Goal: Information Seeking & Learning: Understand process/instructions

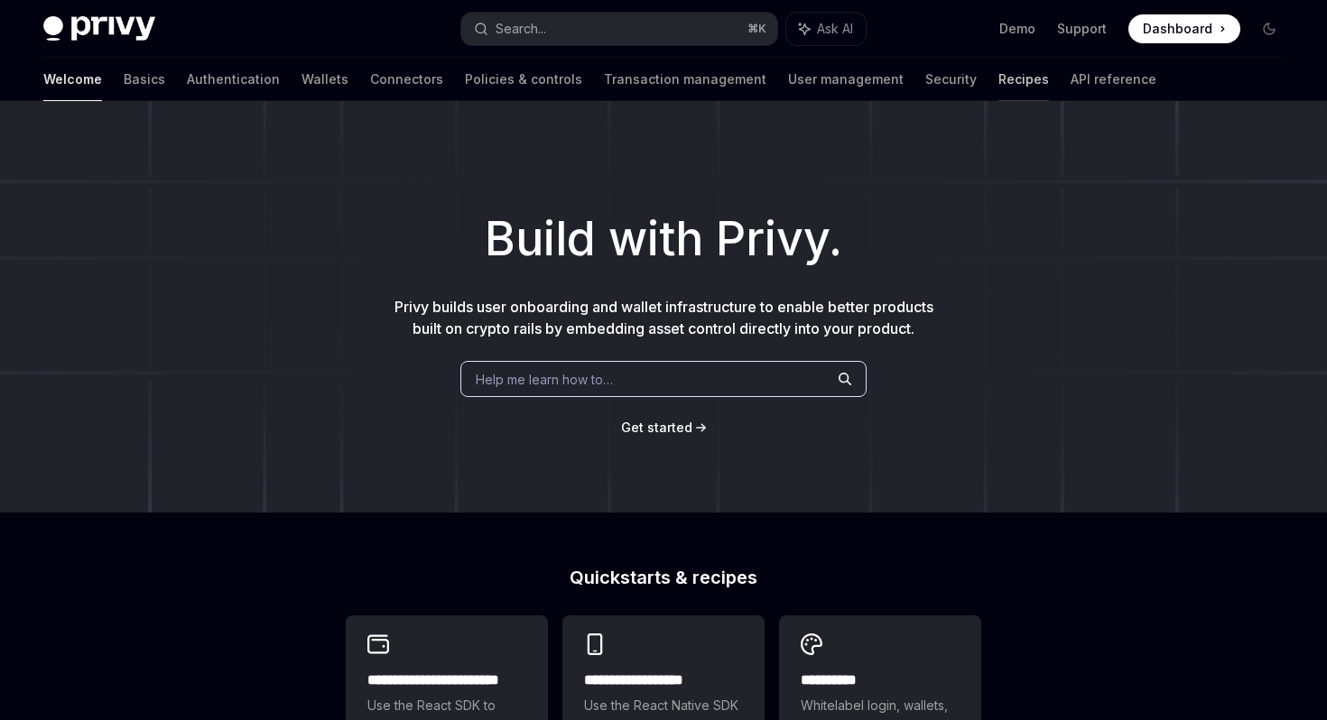
click at [998, 79] on link "Recipes" at bounding box center [1023, 79] width 51 height 43
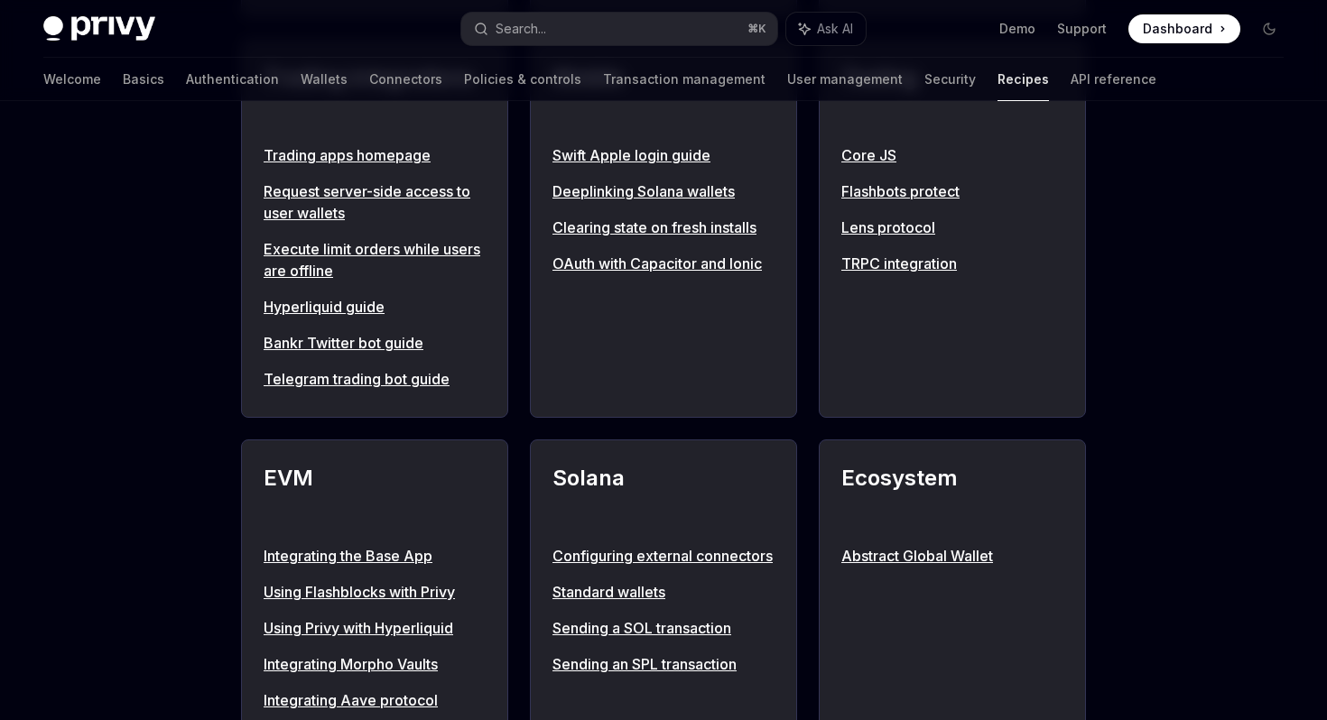
scroll to position [1660, 0]
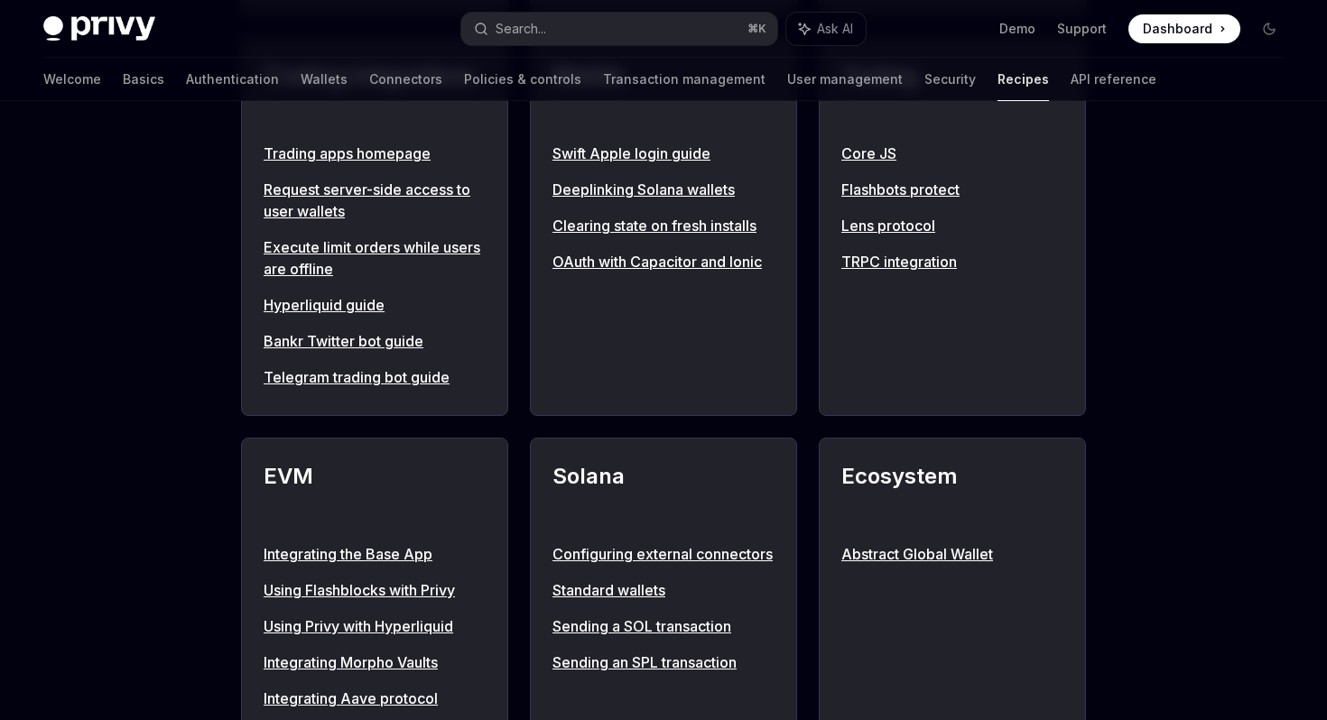
click at [371, 388] on link "Telegram trading bot guide" at bounding box center [375, 377] width 222 height 22
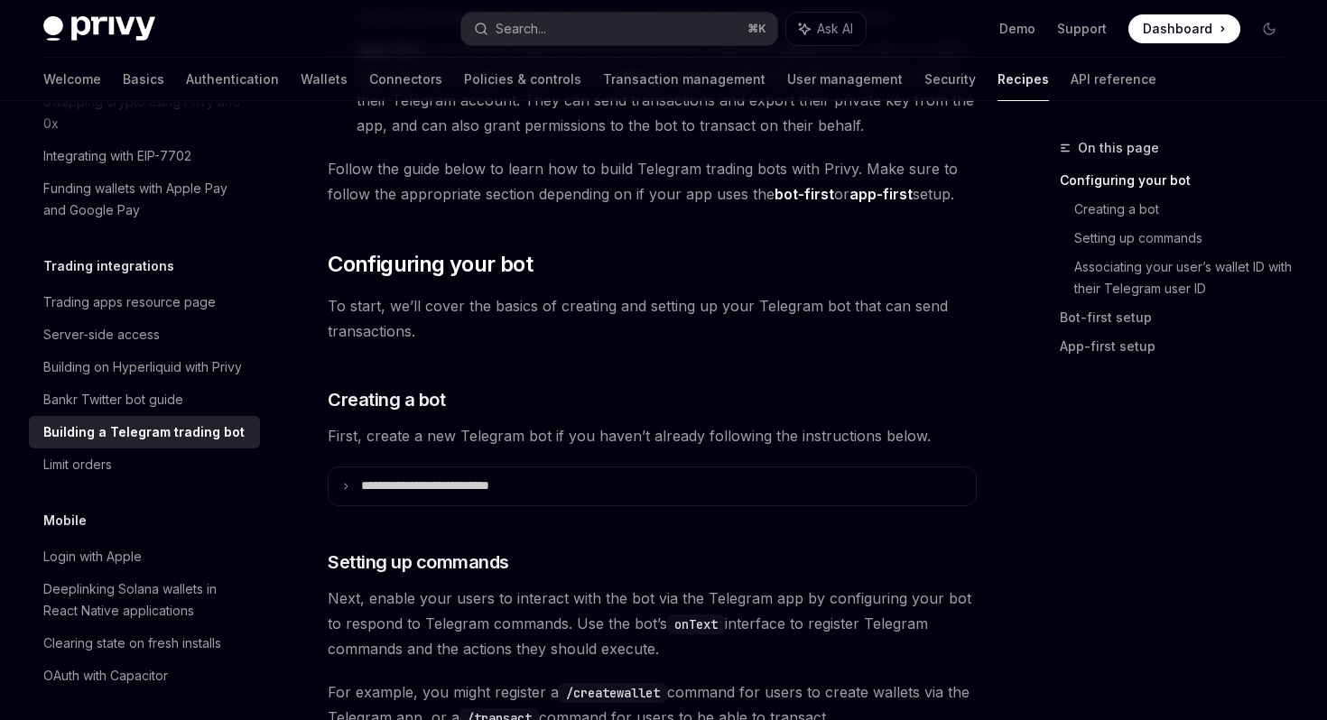
scroll to position [445, 0]
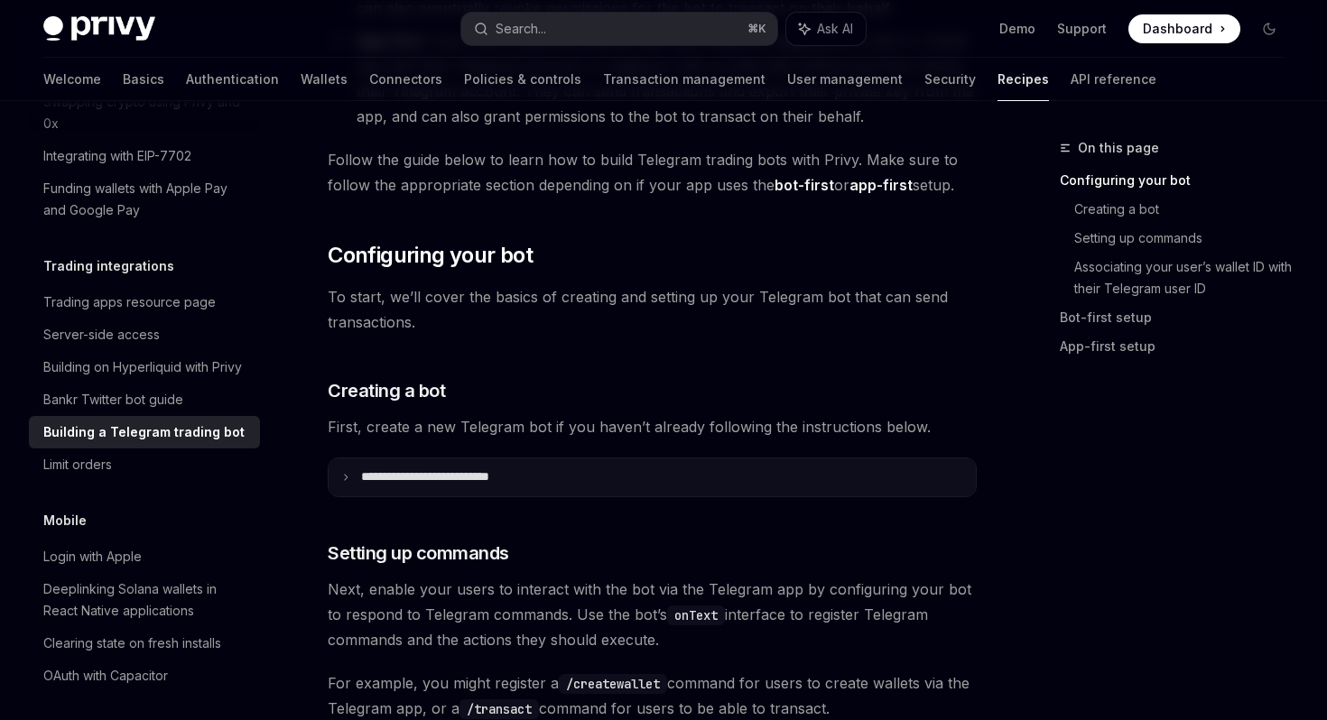
click at [379, 485] on summary "**********" at bounding box center [652, 478] width 647 height 38
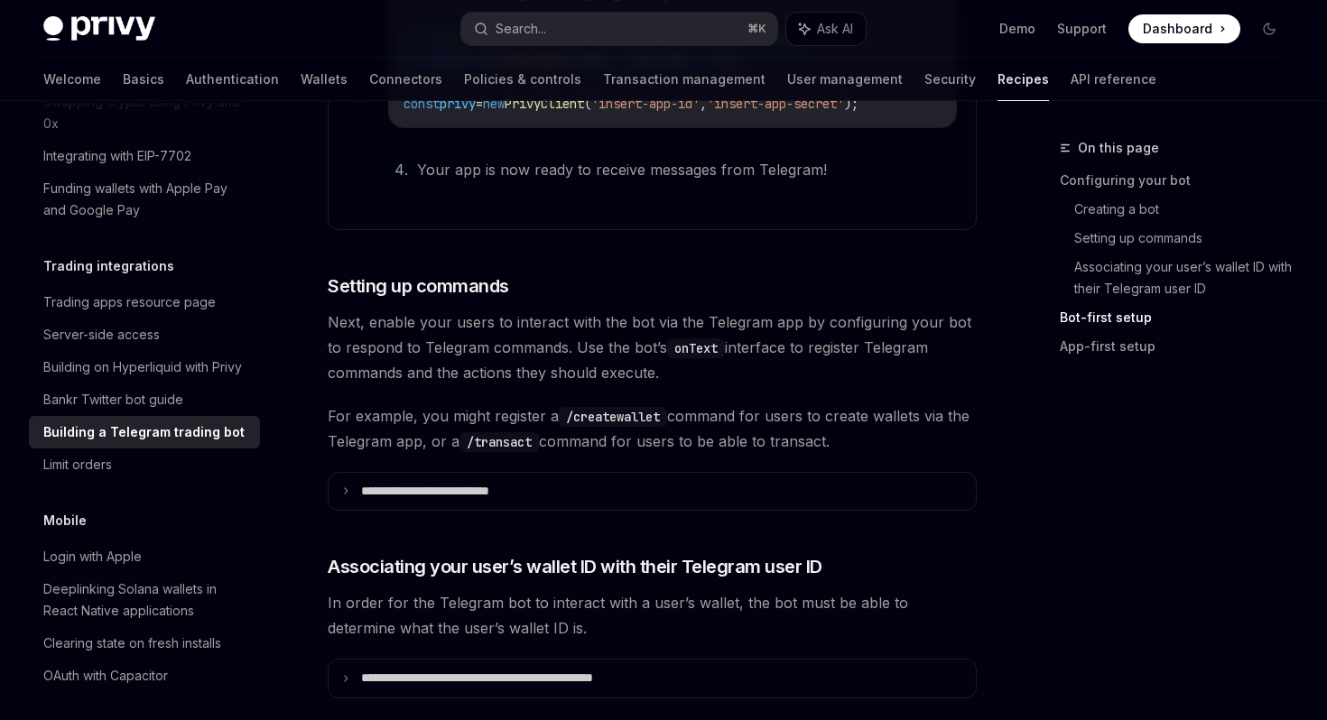
scroll to position [1636, 0]
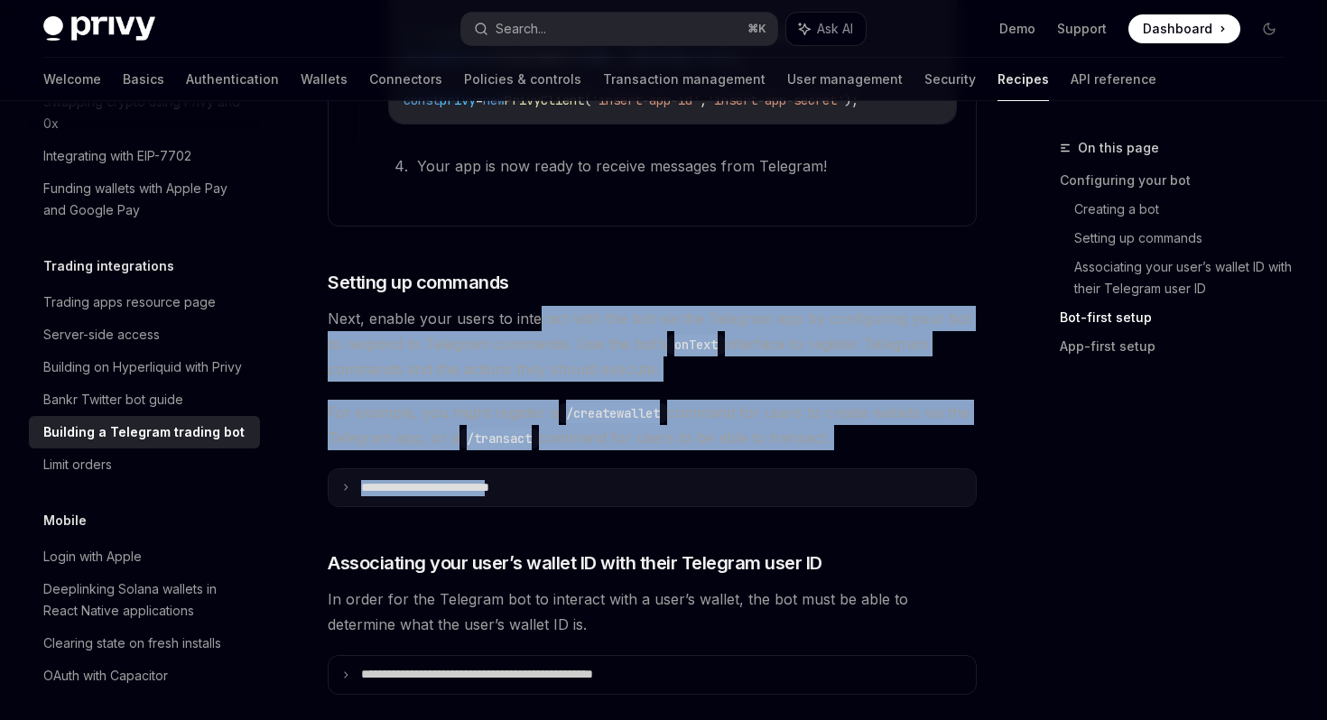
drag, startPoint x: 533, startPoint y: 320, endPoint x: 542, endPoint y: 495, distance: 174.4
click at [542, 495] on p "**********" at bounding box center [456, 488] width 191 height 16
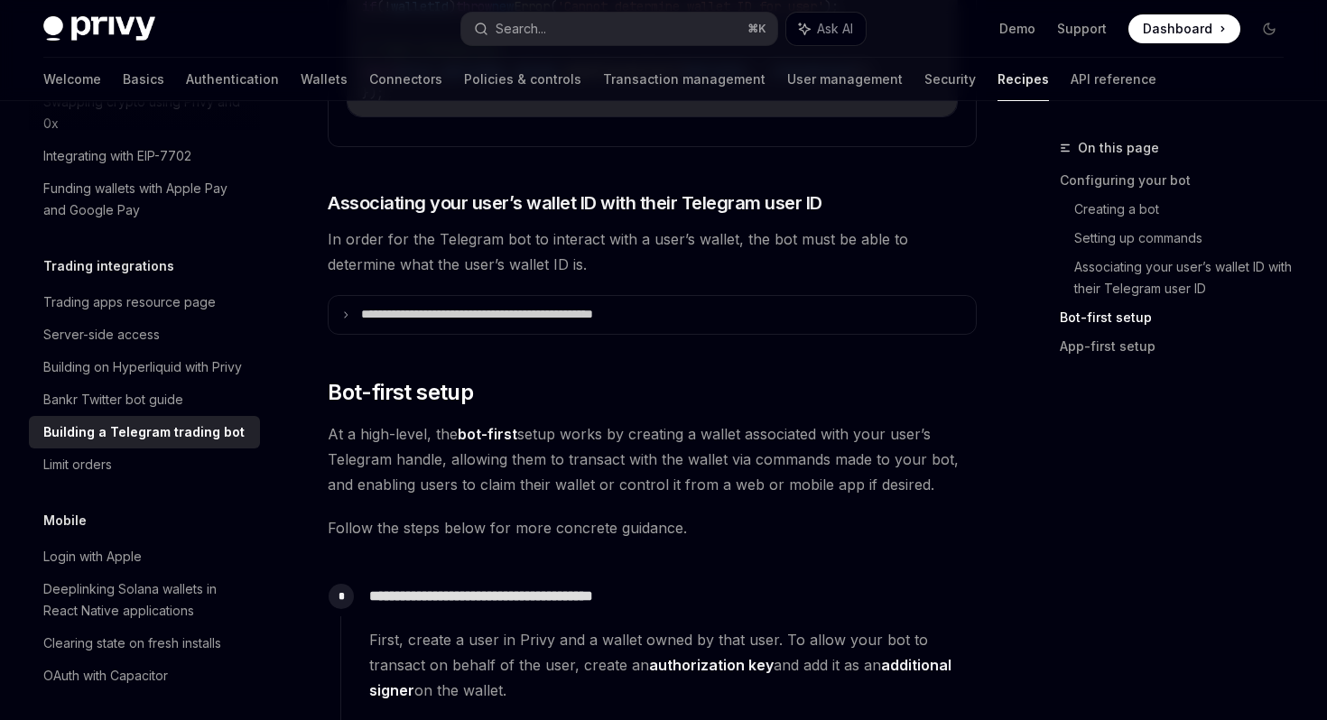
scroll to position [2741, 0]
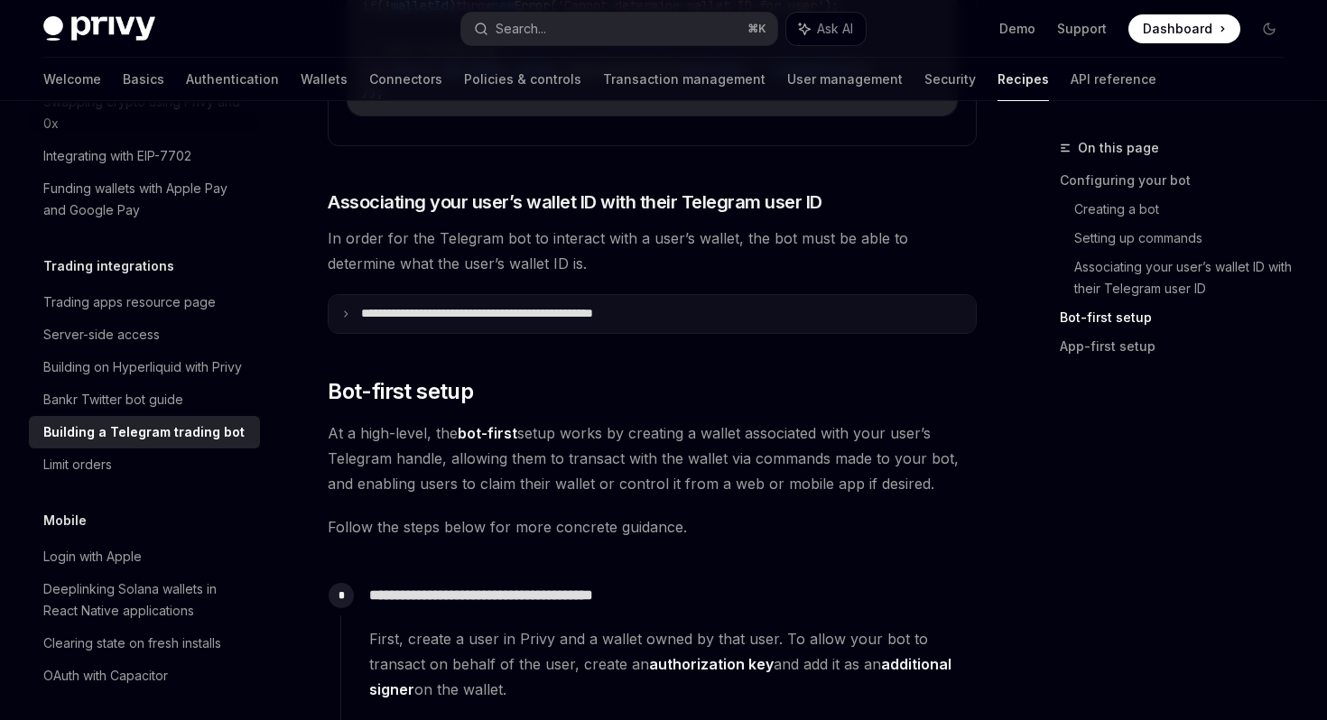
click at [658, 322] on p "**********" at bounding box center [515, 314] width 309 height 16
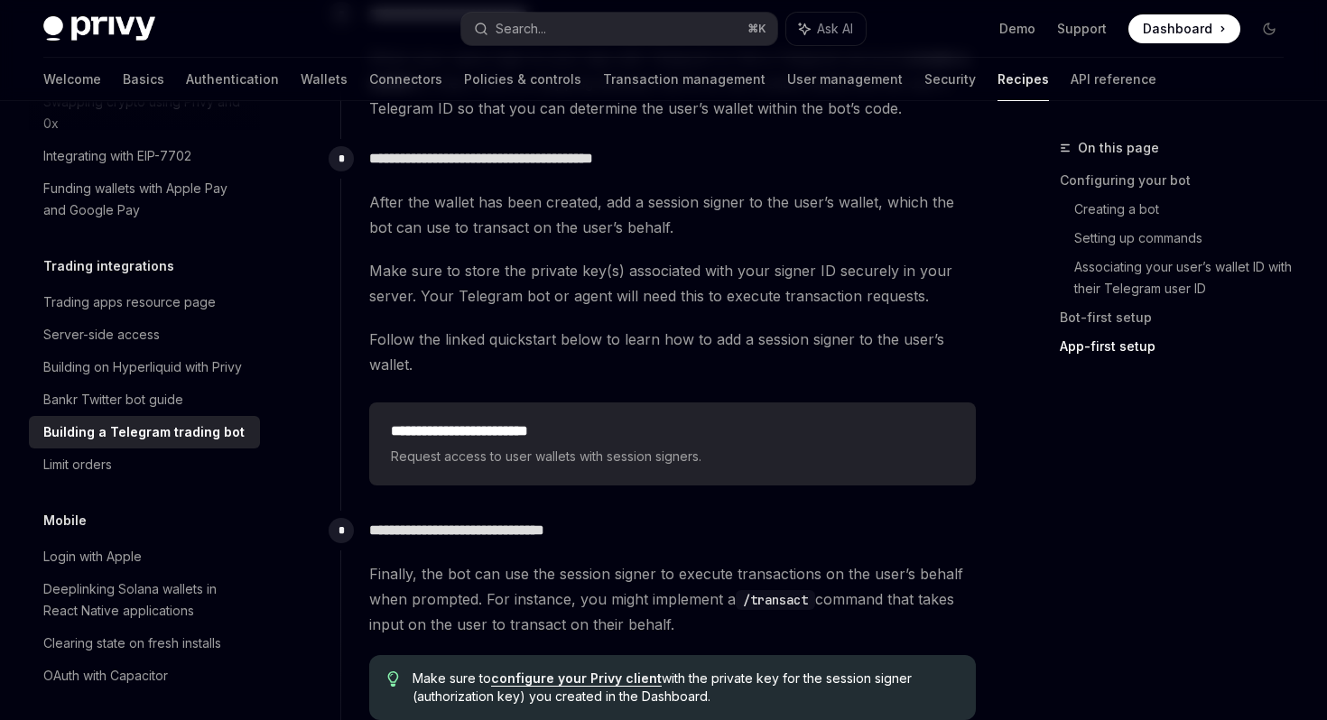
scroll to position [5717, 0]
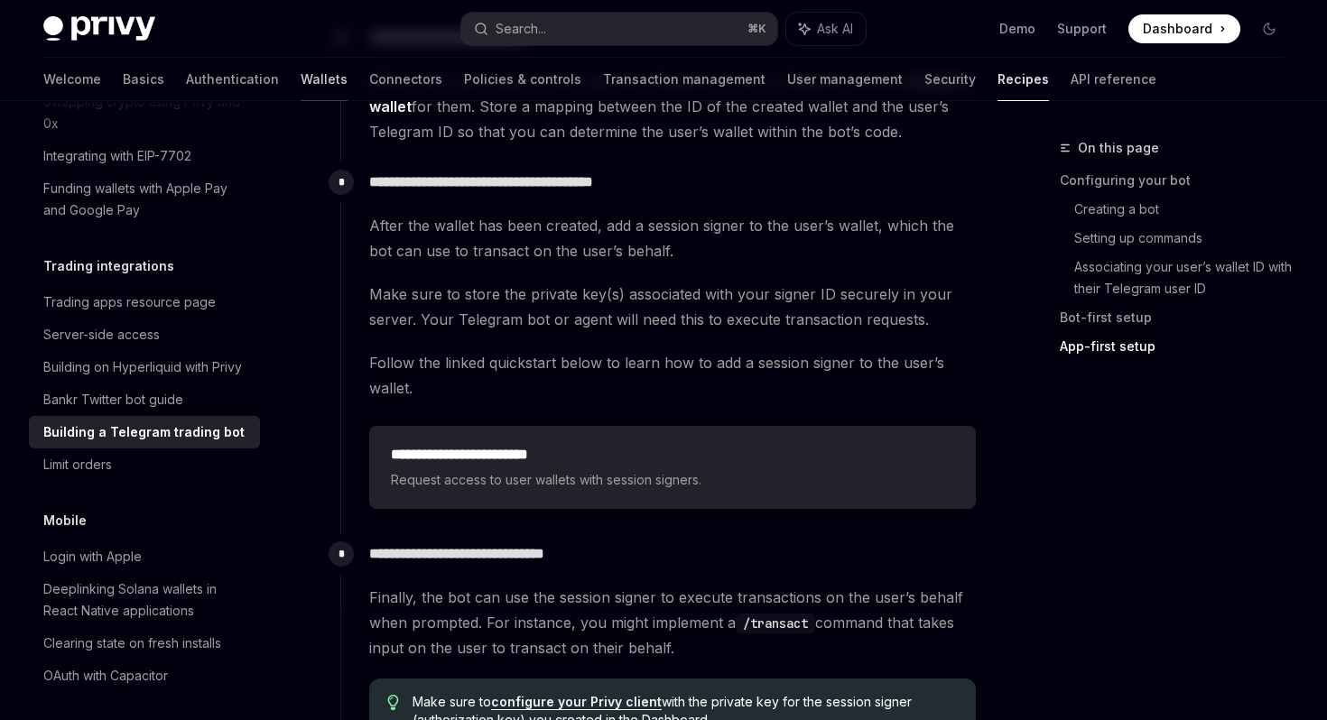
click at [301, 73] on link "Wallets" at bounding box center [324, 79] width 47 height 43
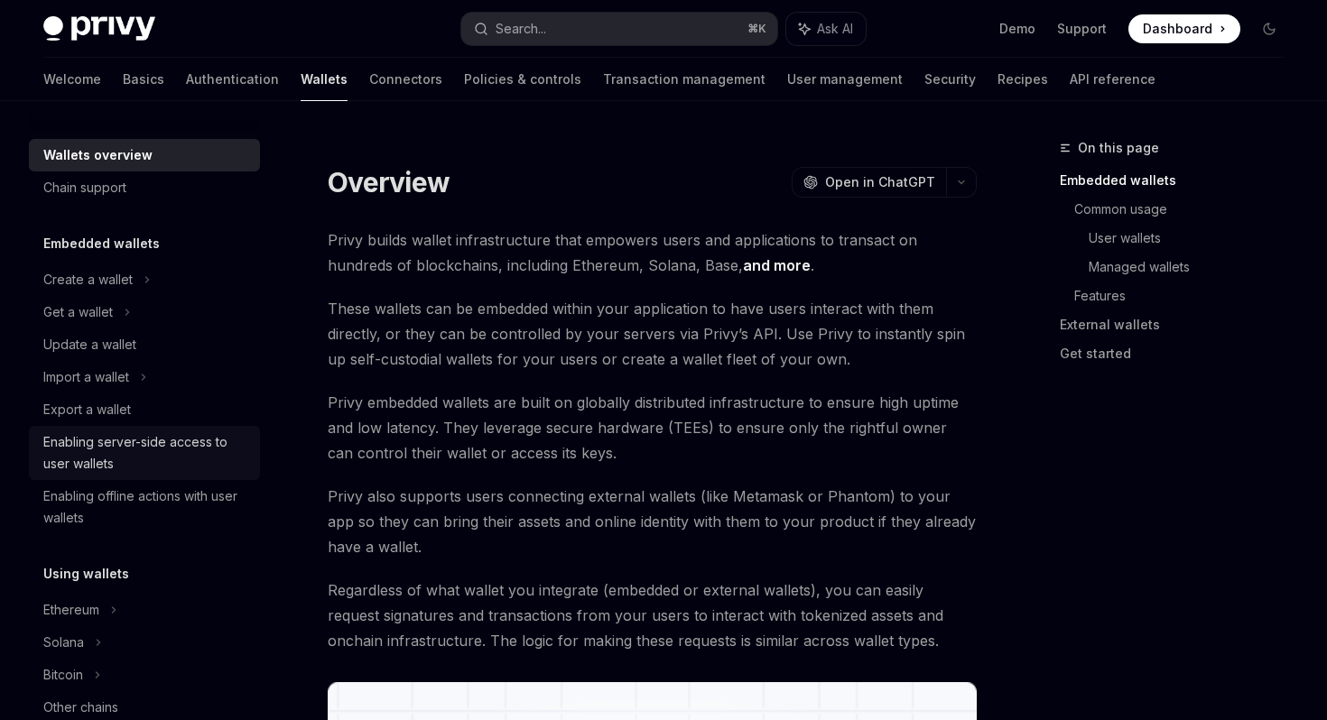
click at [162, 447] on div "Enabling server-side access to user wallets" at bounding box center [146, 452] width 206 height 43
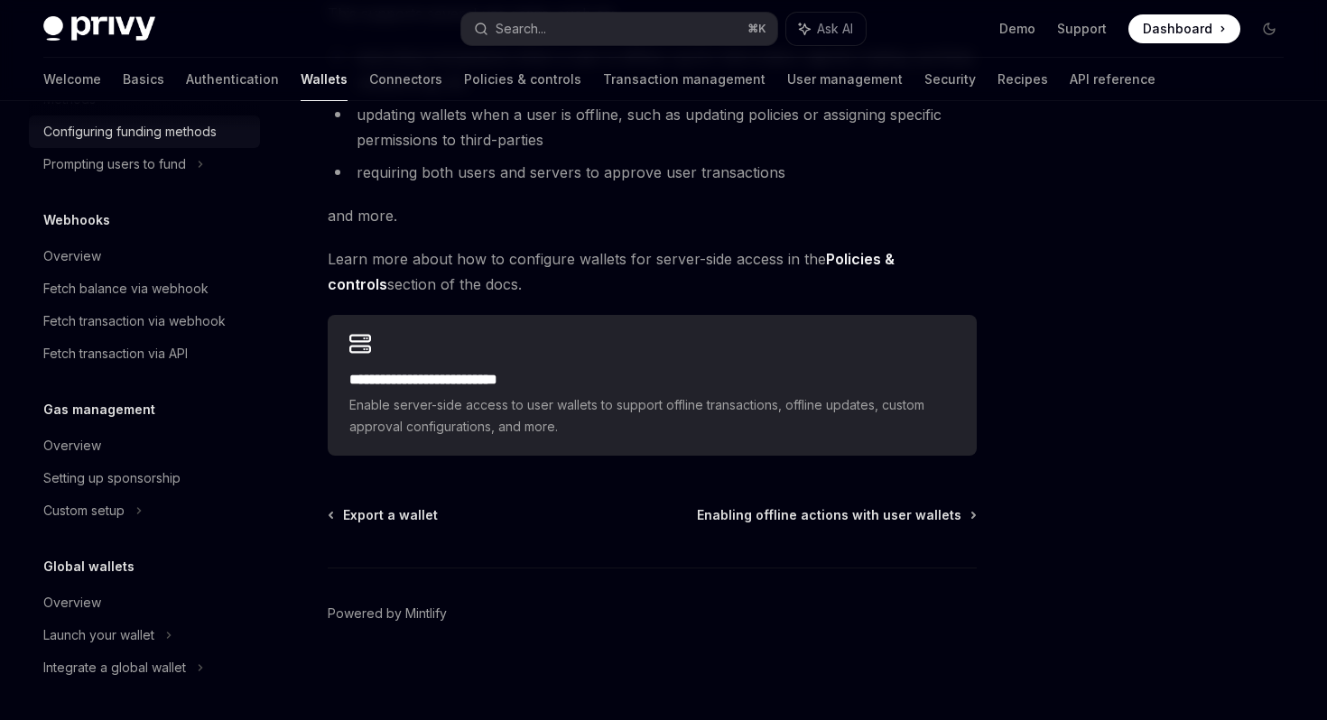
scroll to position [357, 0]
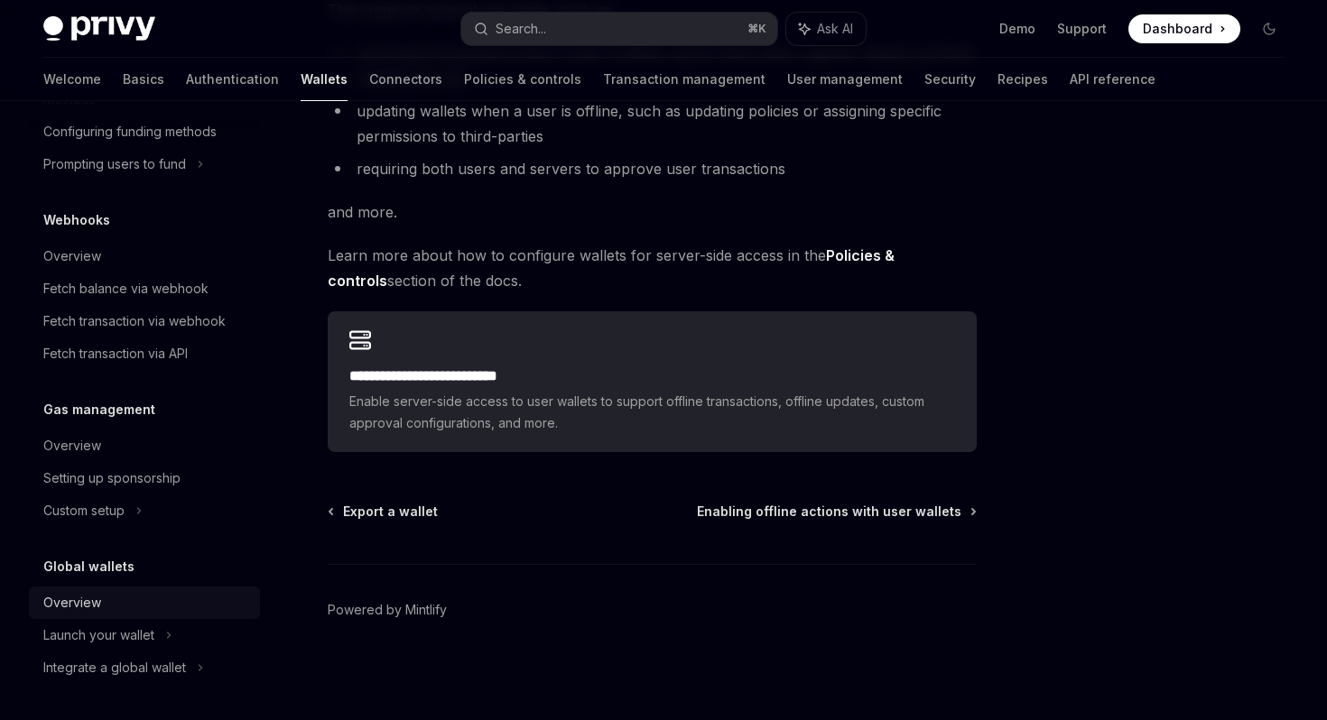
click at [149, 607] on div "Overview" at bounding box center [146, 603] width 206 height 22
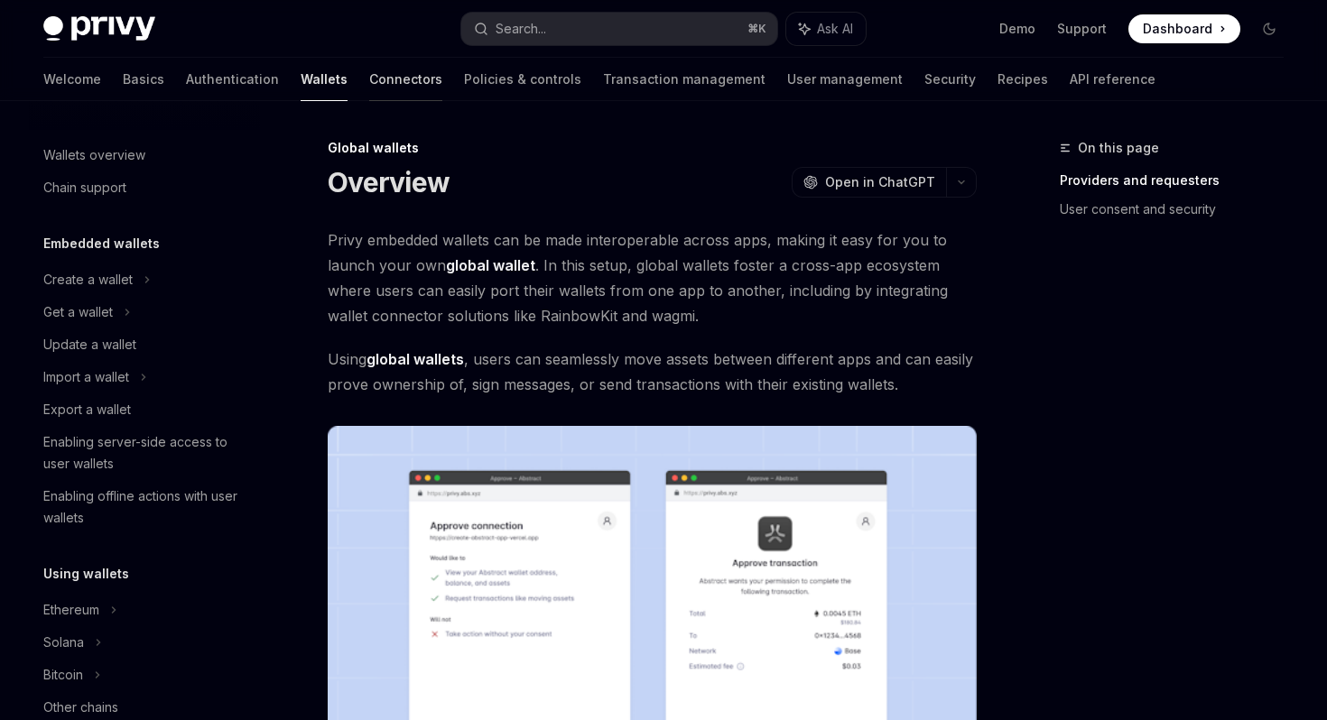
click at [369, 86] on link "Connectors" at bounding box center [405, 79] width 73 height 43
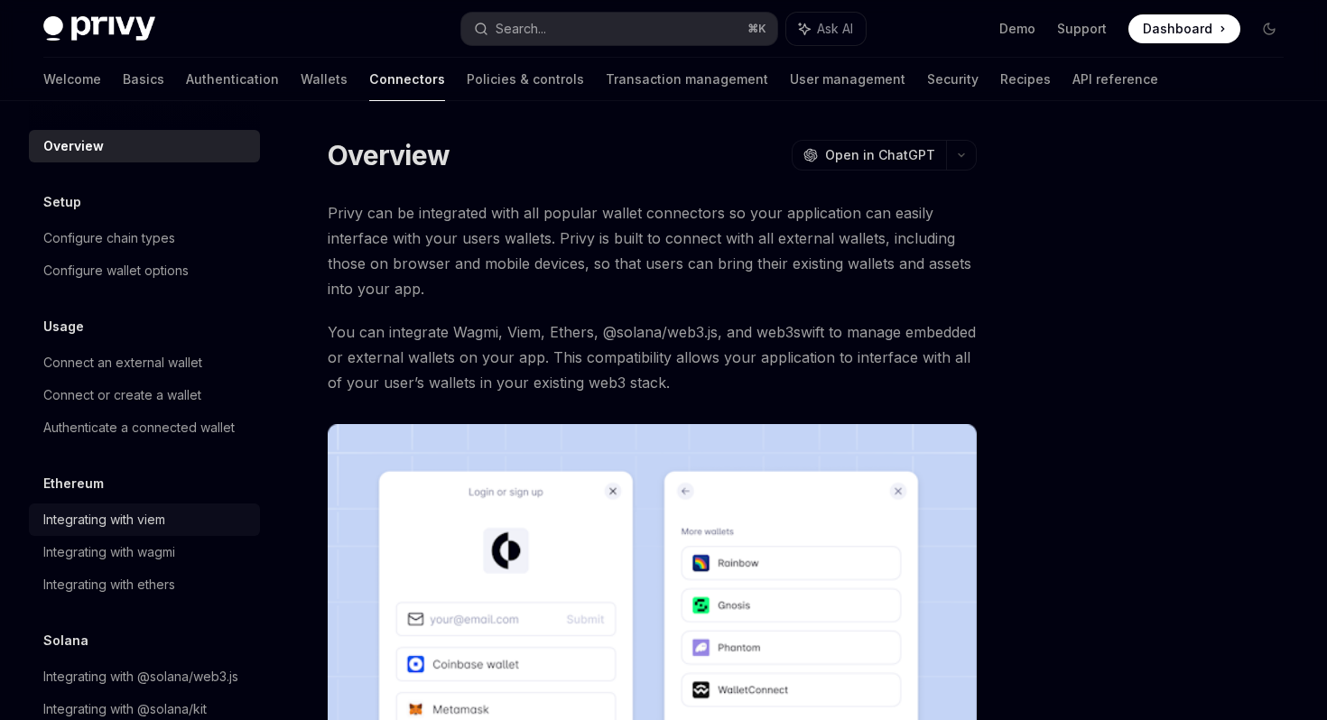
click at [141, 521] on div "Integrating with viem" at bounding box center [104, 520] width 122 height 22
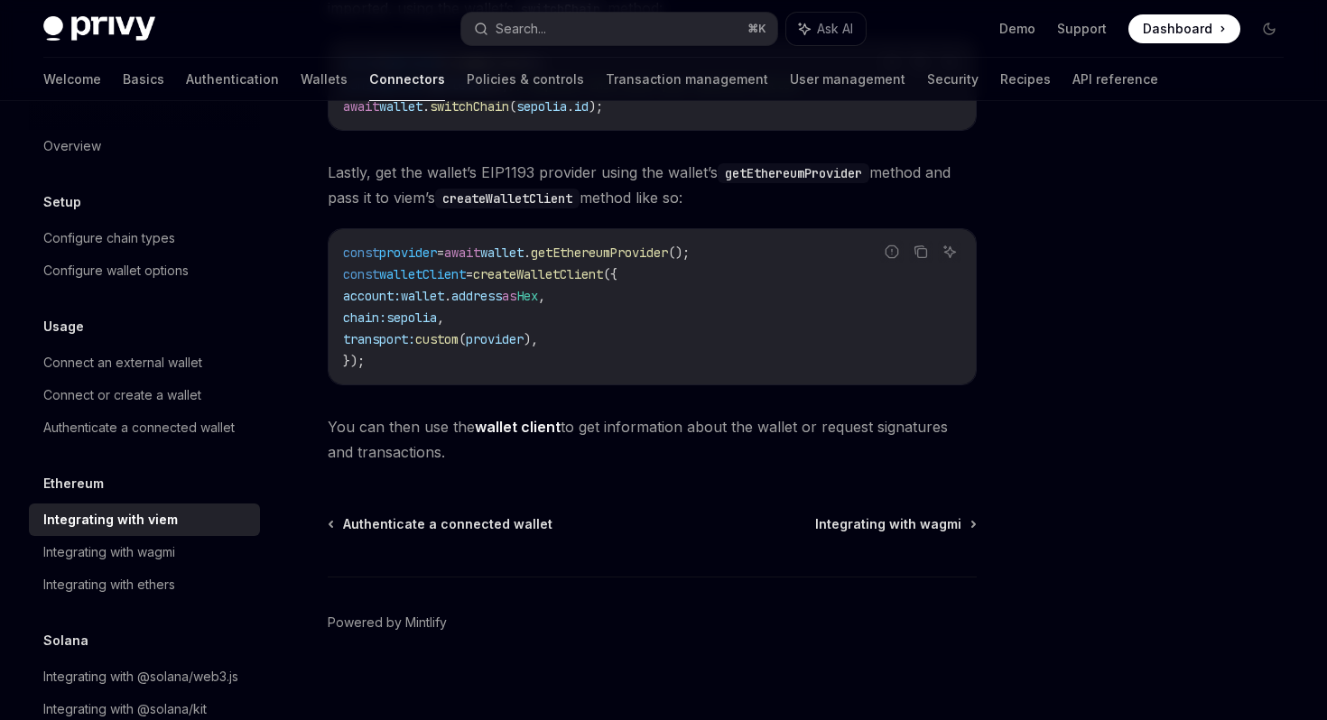
scroll to position [553, 0]
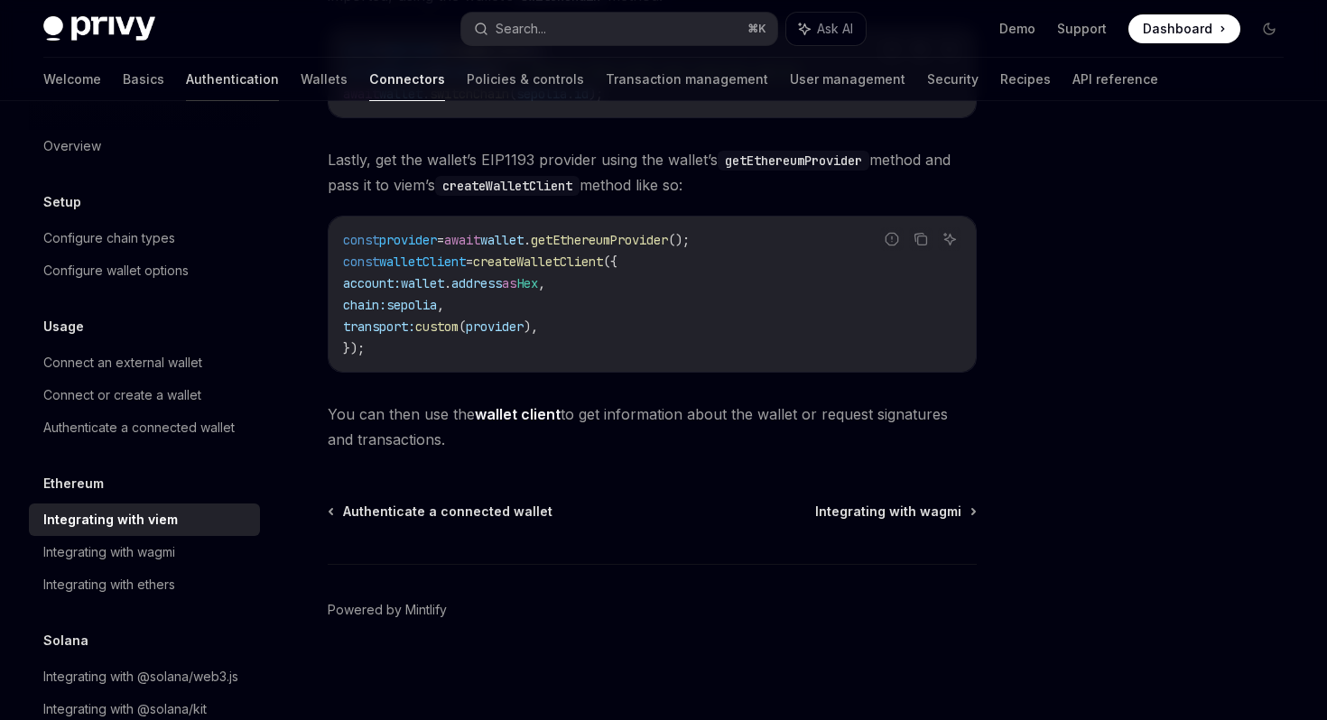
click at [186, 75] on link "Authentication" at bounding box center [232, 79] width 93 height 43
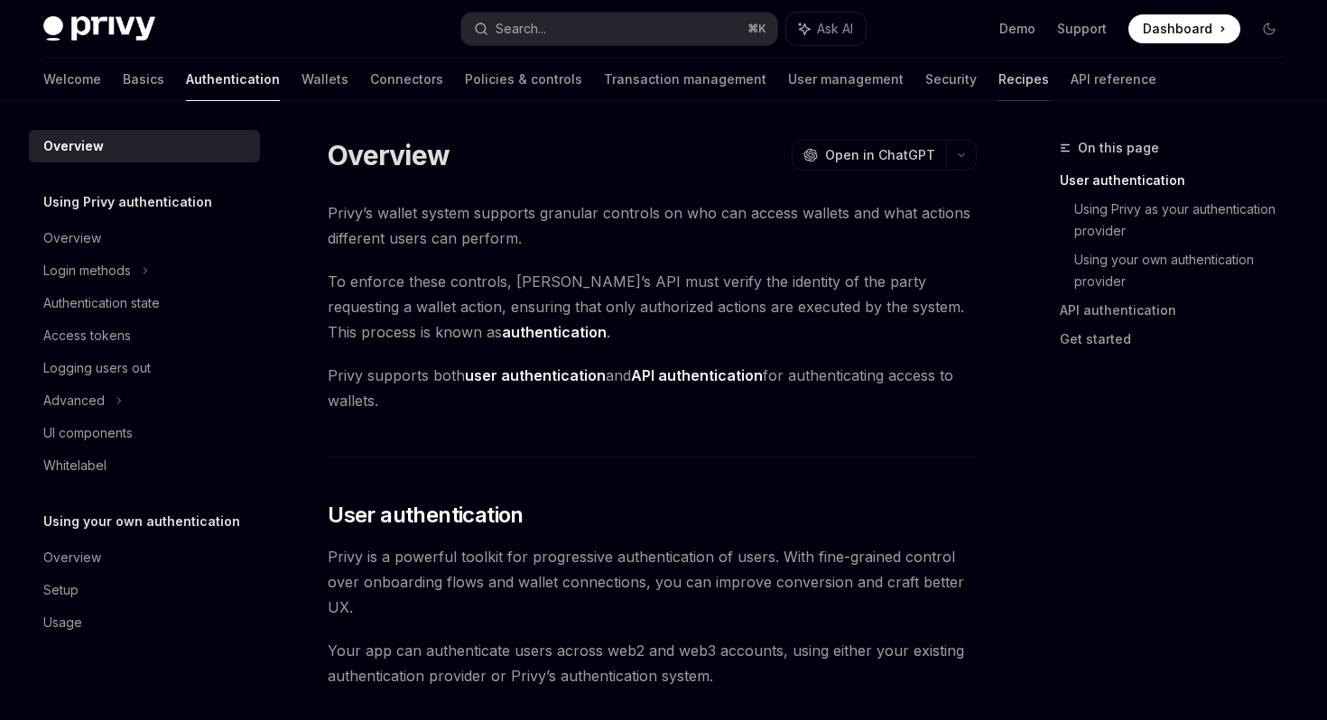
click at [998, 78] on link "Recipes" at bounding box center [1023, 79] width 51 height 43
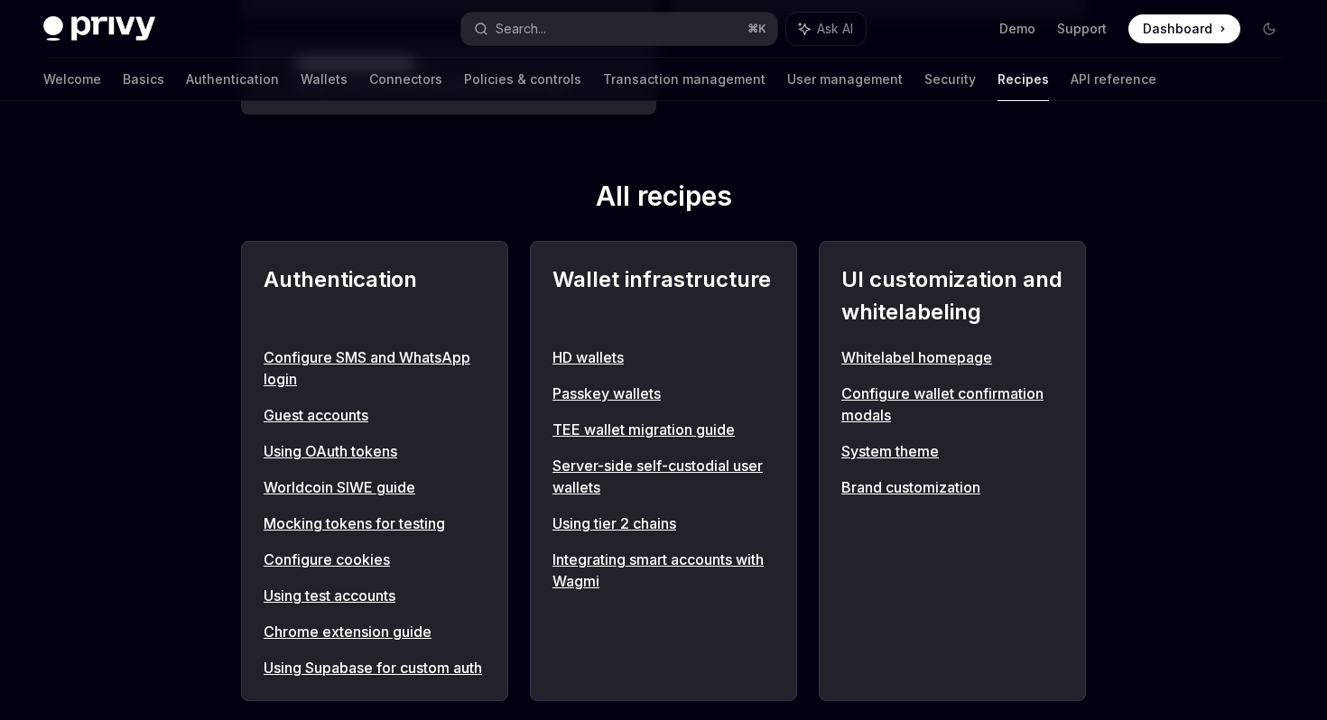
scroll to position [570, 0]
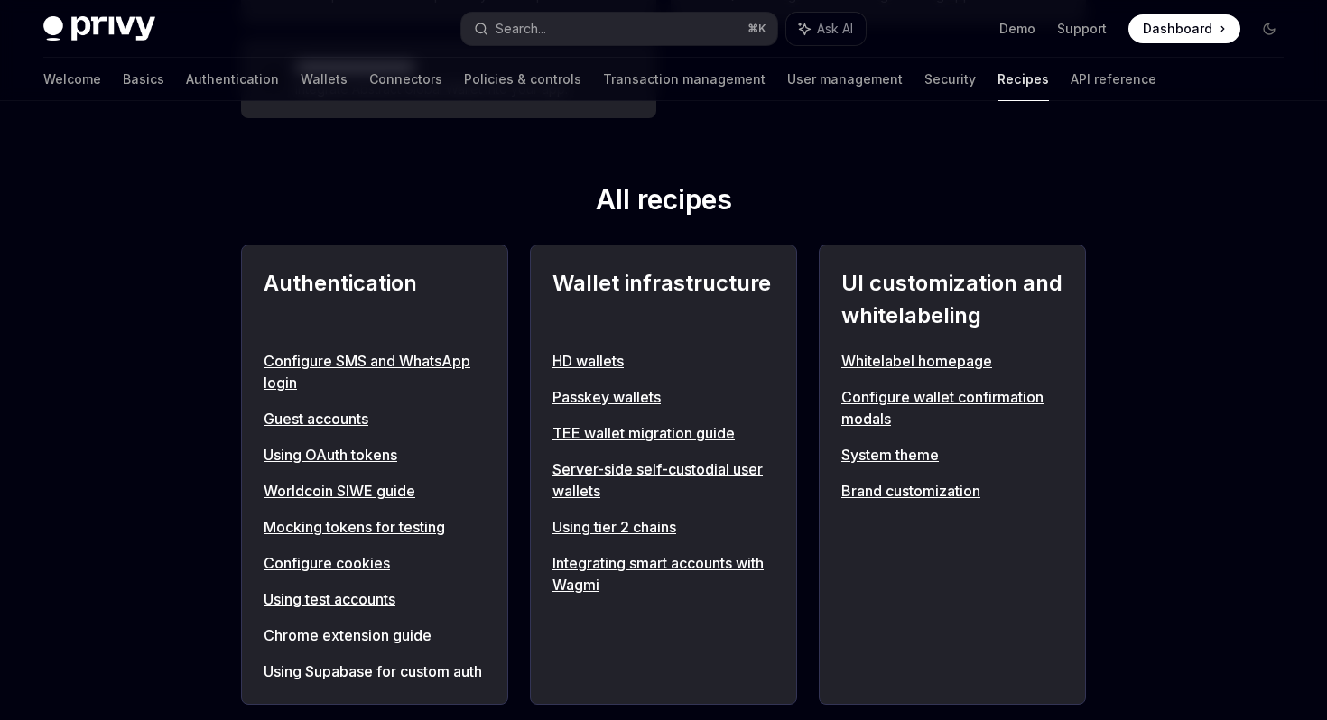
click at [621, 561] on link "Integrating smart accounts with Wagmi" at bounding box center [663, 573] width 222 height 43
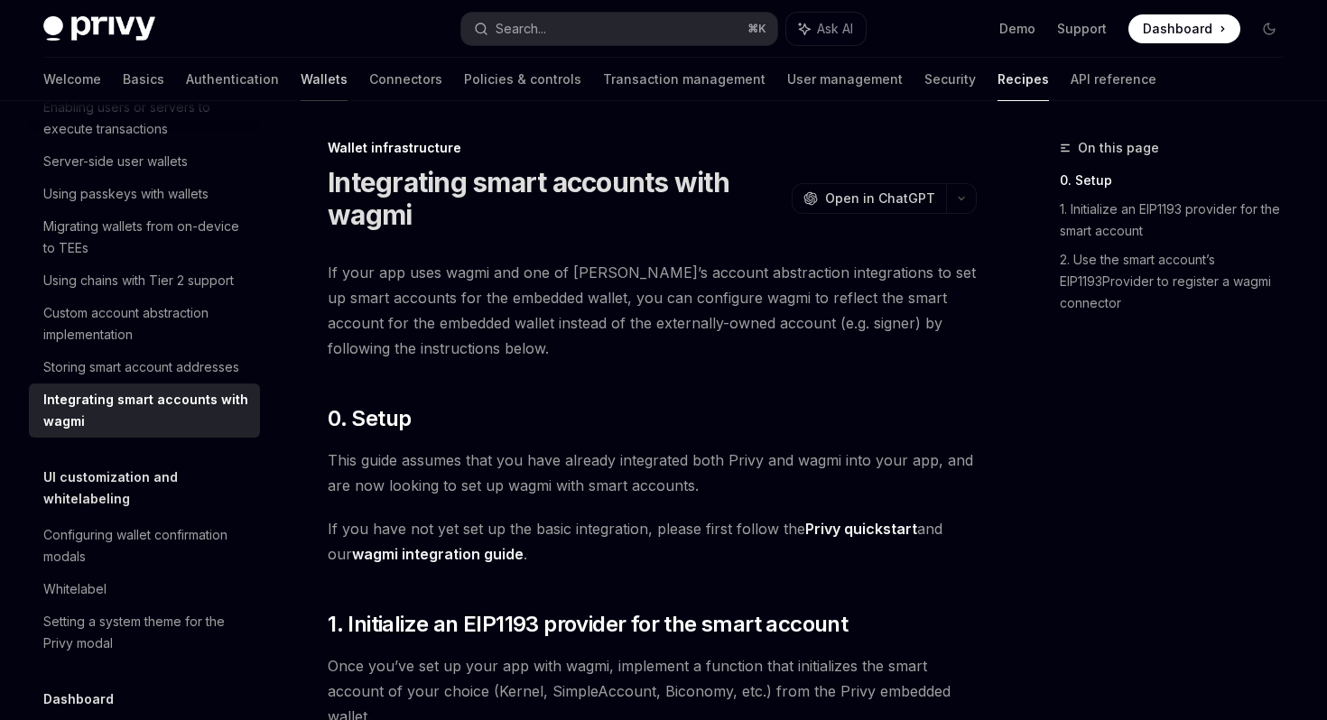
click at [301, 78] on link "Wallets" at bounding box center [324, 79] width 47 height 43
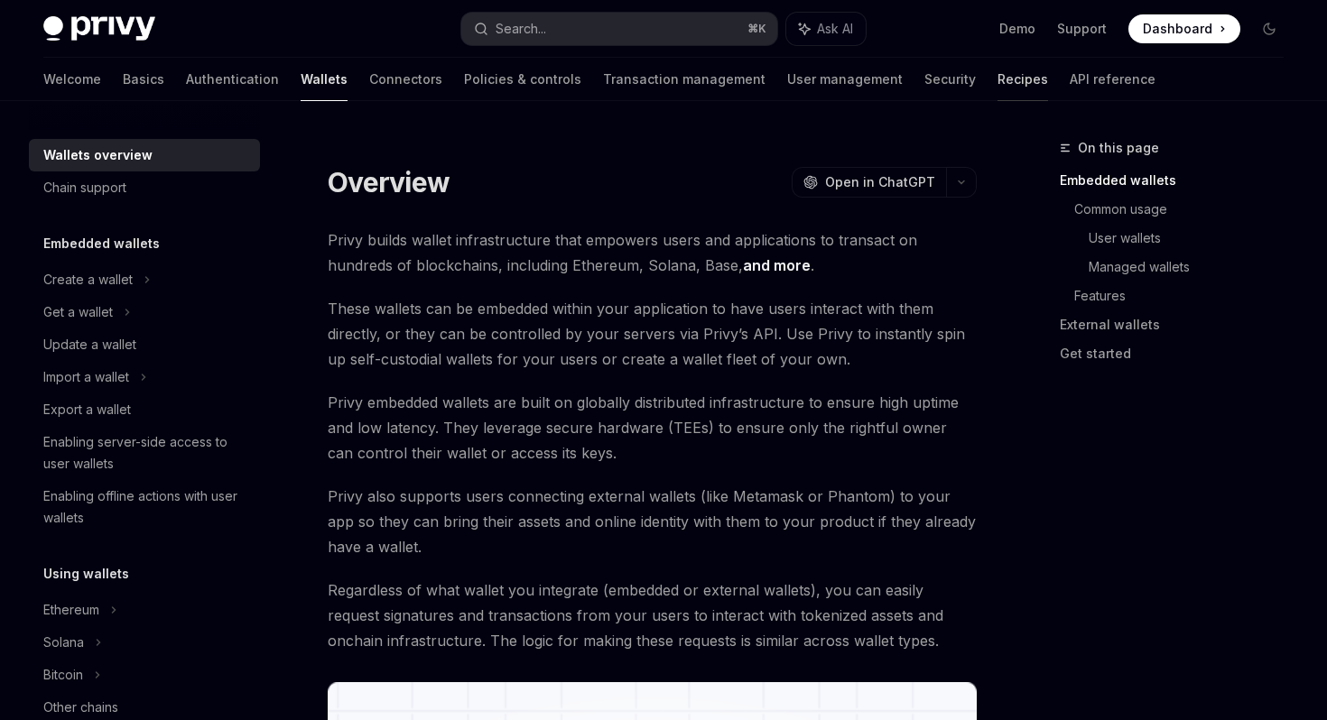
click at [997, 86] on link "Recipes" at bounding box center [1022, 79] width 51 height 43
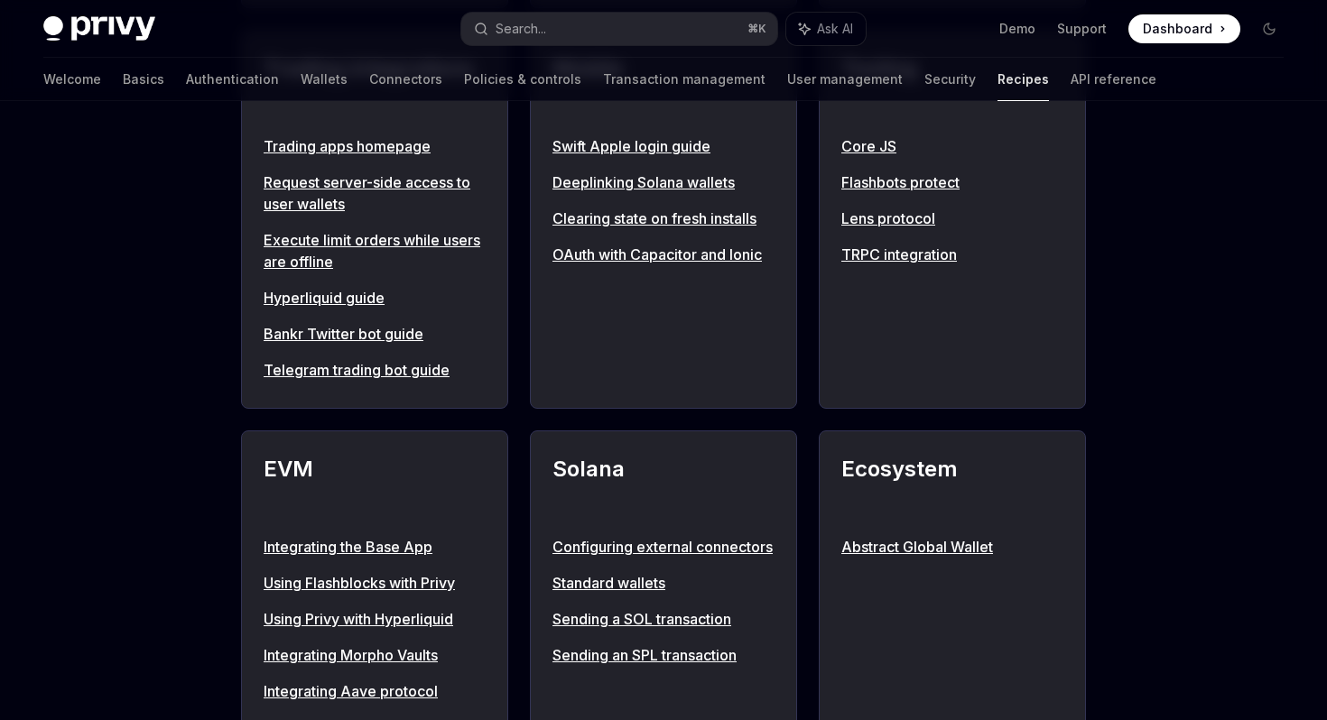
scroll to position [1670, 0]
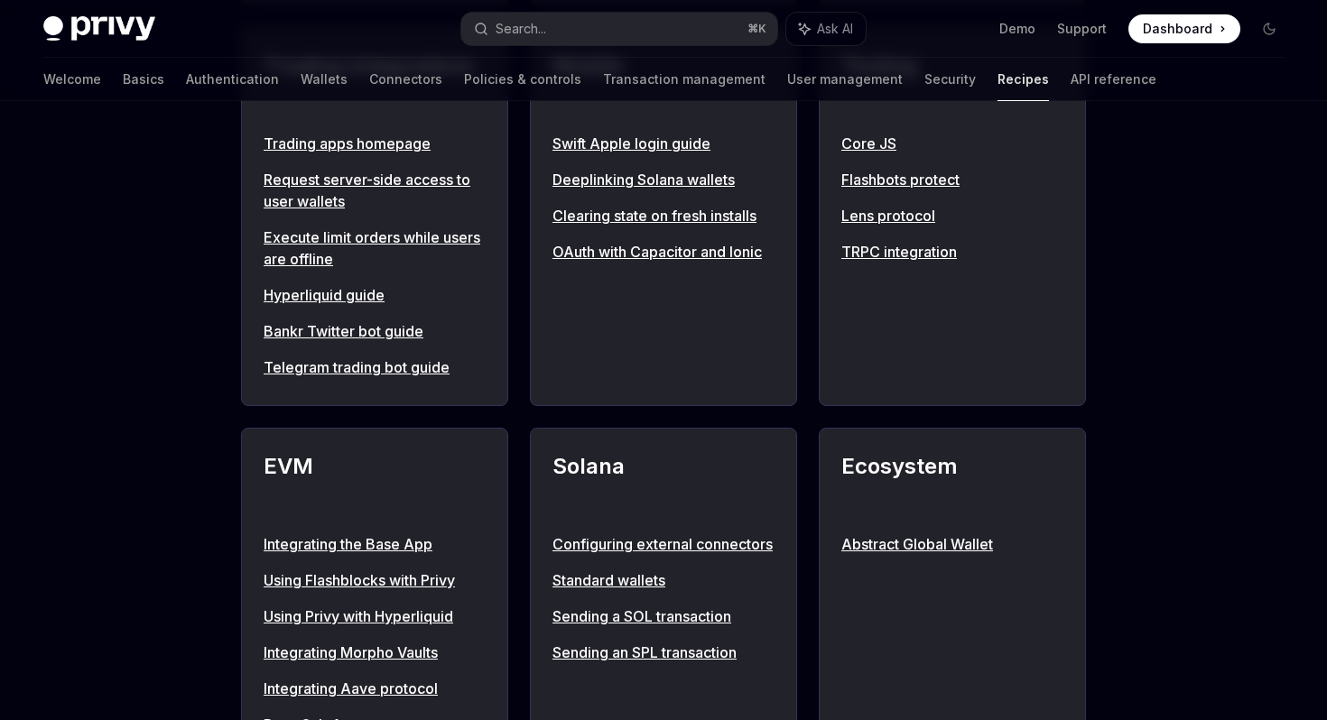
click at [362, 198] on link "Request server-side access to user wallets" at bounding box center [375, 190] width 222 height 43
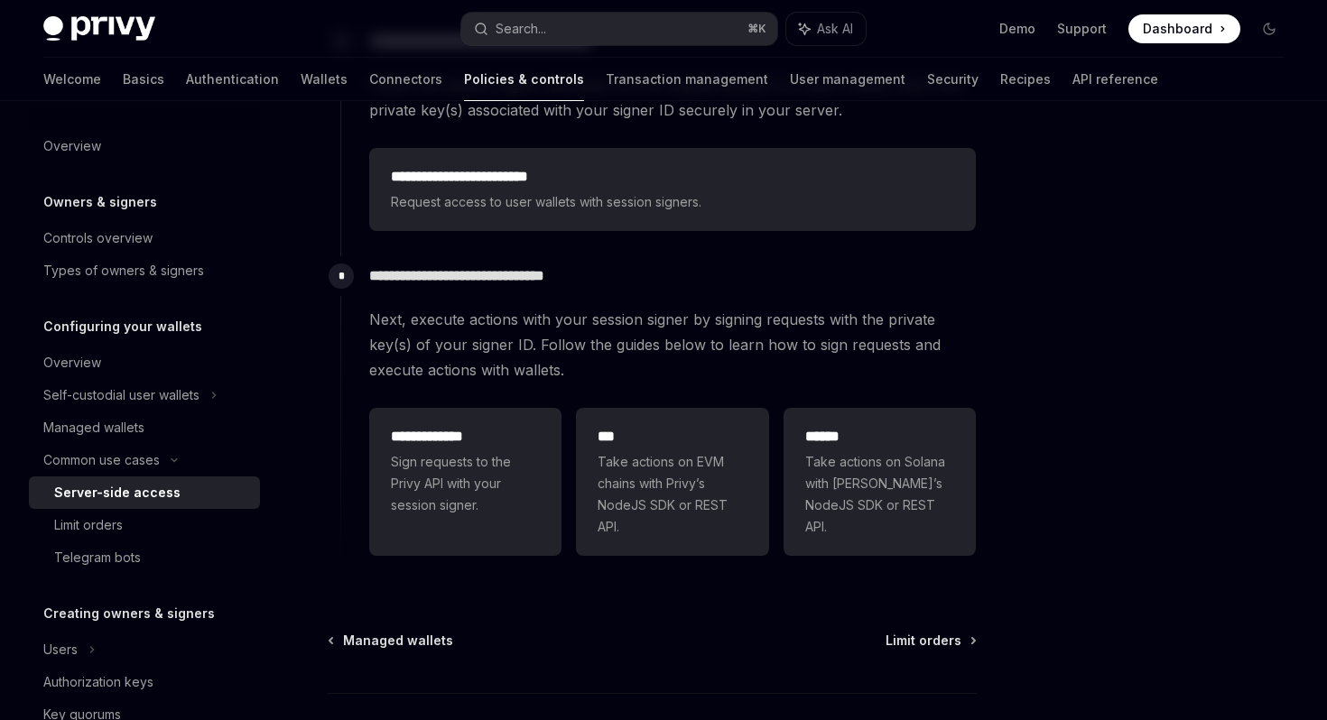
scroll to position [488, 0]
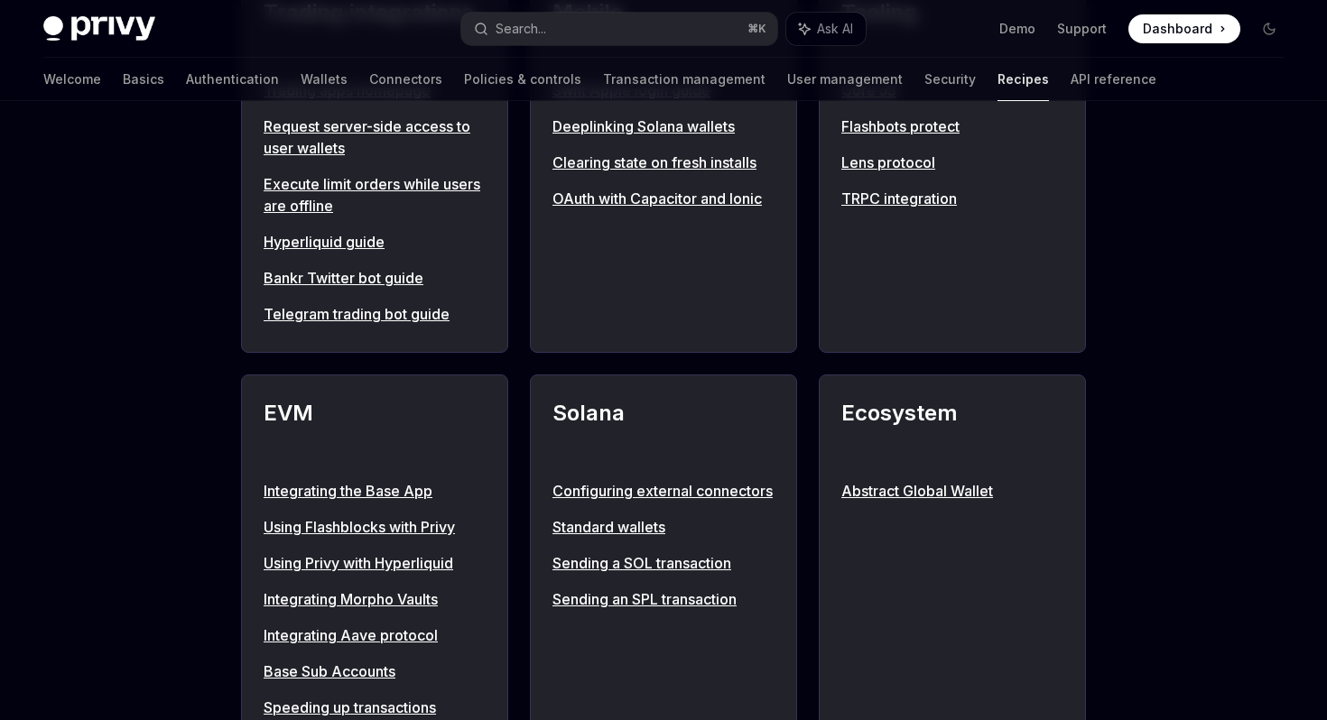
scroll to position [1692, 0]
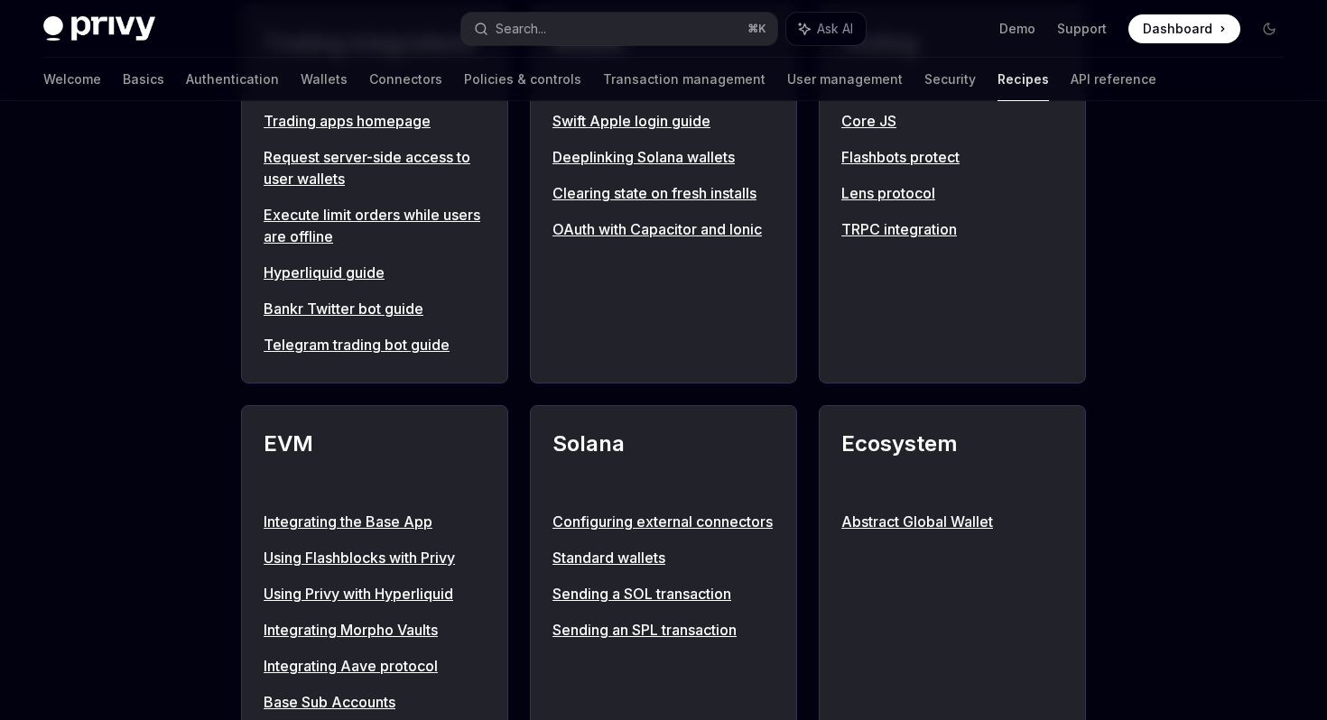
click at [377, 132] on link "Trading apps homepage" at bounding box center [375, 121] width 222 height 22
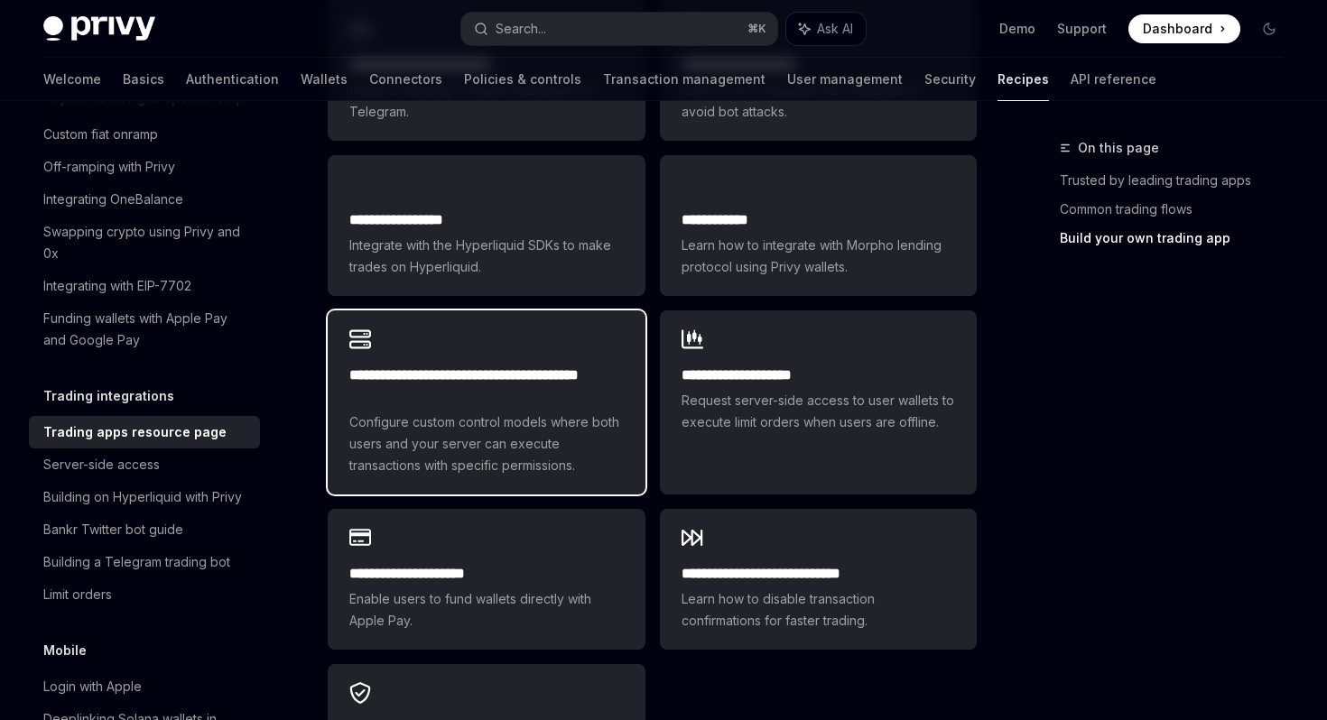
scroll to position [1156, 0]
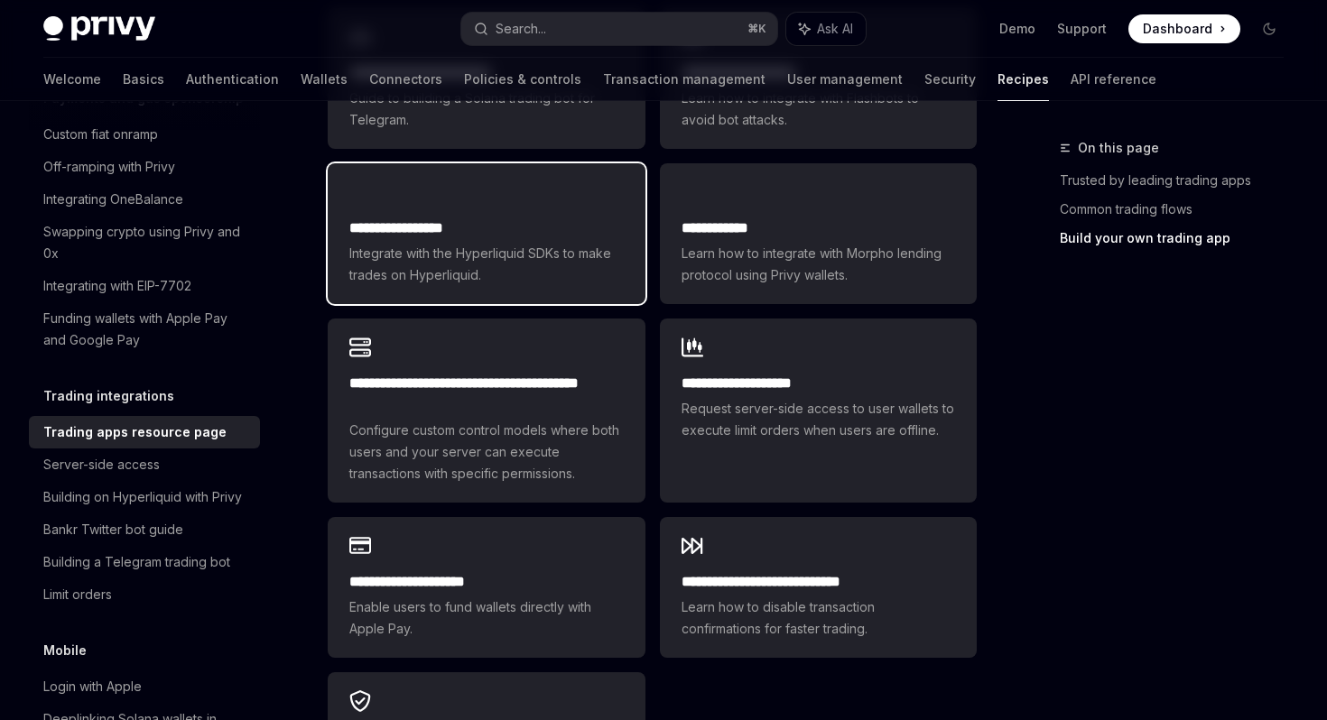
click at [553, 258] on span "Integrate with the Hyperliquid SDKs to make trades on Hyperliquid." at bounding box center [485, 264] width 273 height 43
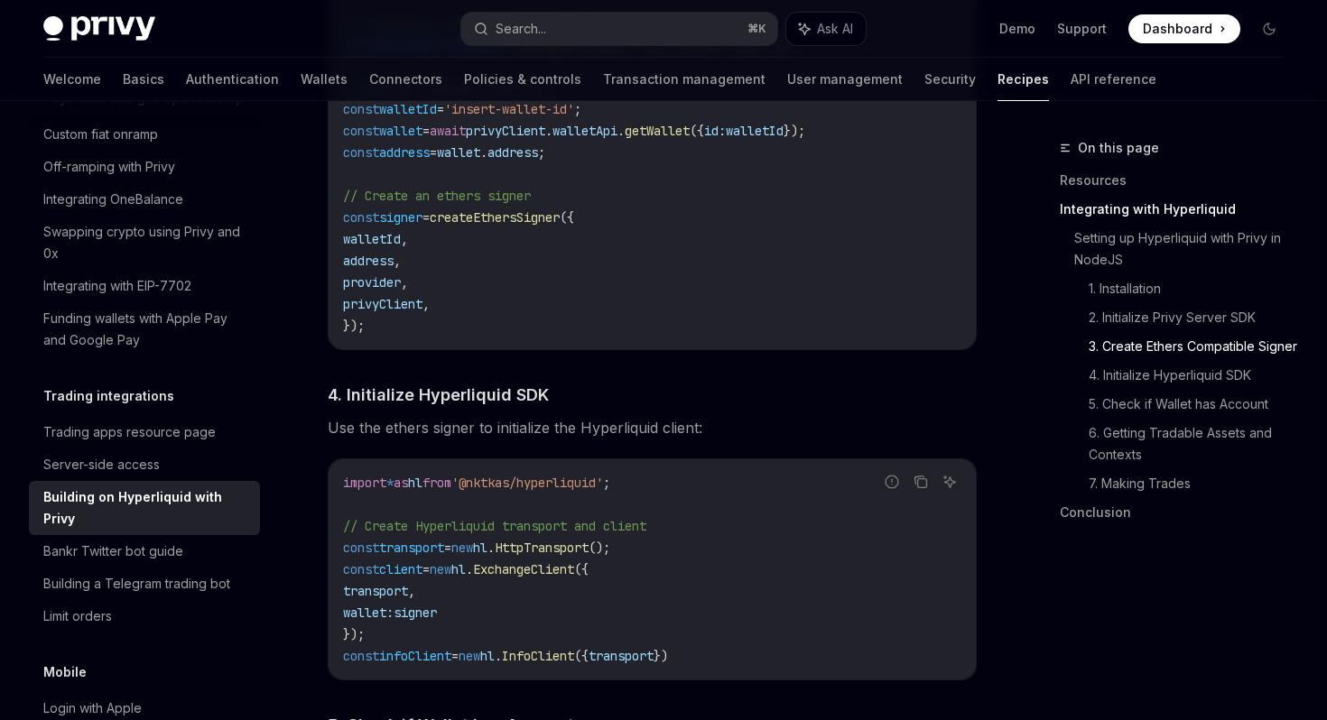
scroll to position [1599, 0]
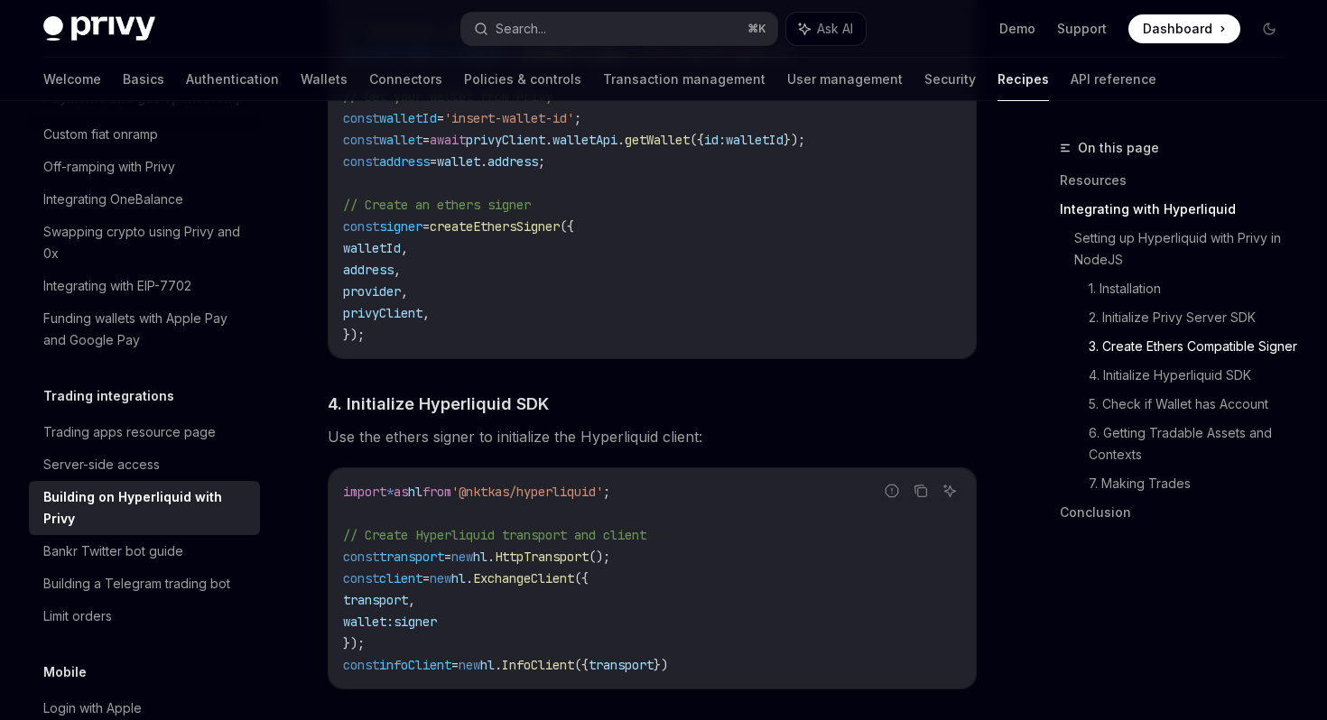
click at [547, 231] on span "createEthersSigner" at bounding box center [495, 226] width 130 height 16
copy span "createEthersSigner"
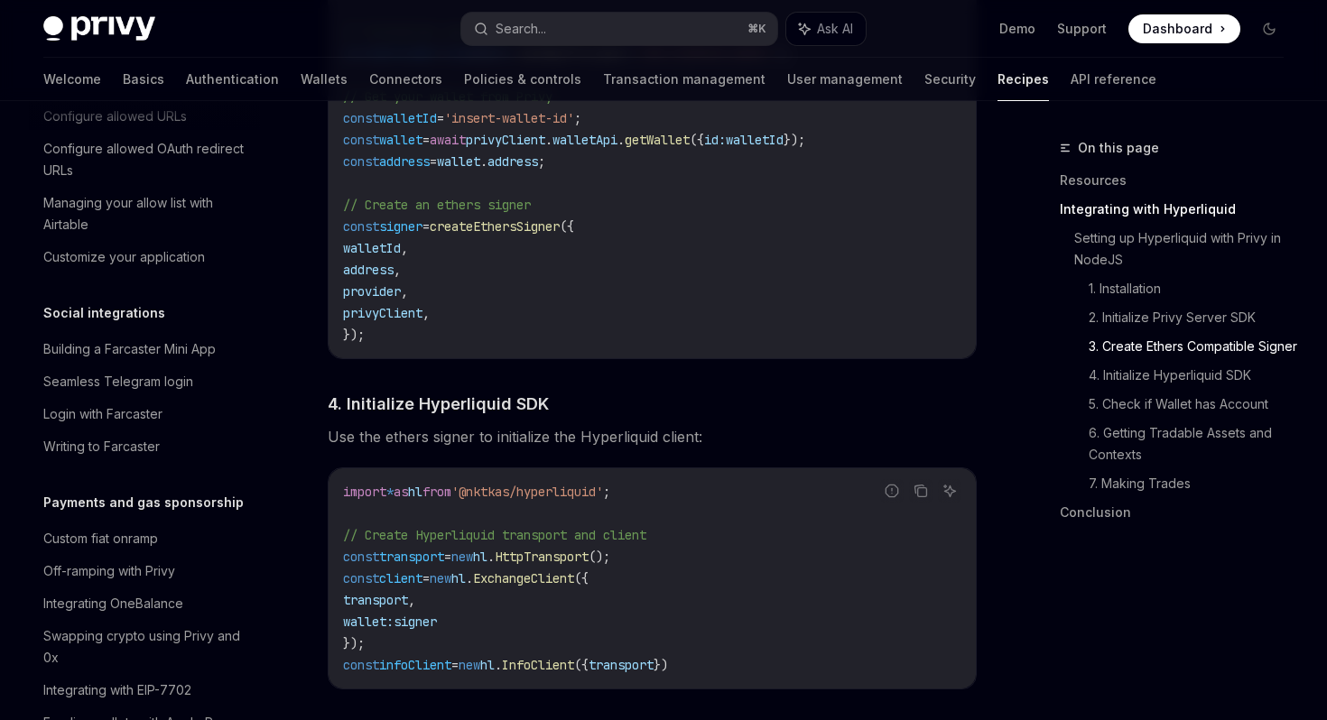
scroll to position [1234, 0]
click at [182, 369] on div "Seamless Telegram login" at bounding box center [118, 380] width 150 height 22
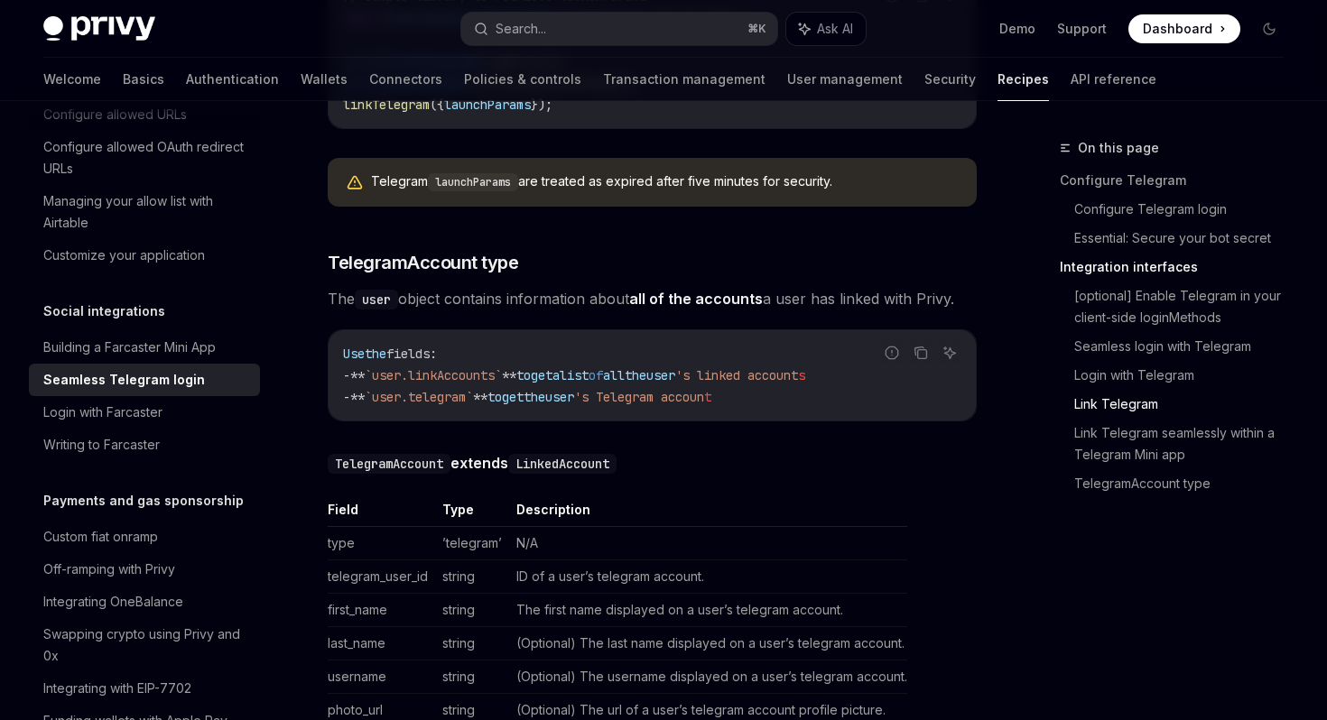
scroll to position [3300, 0]
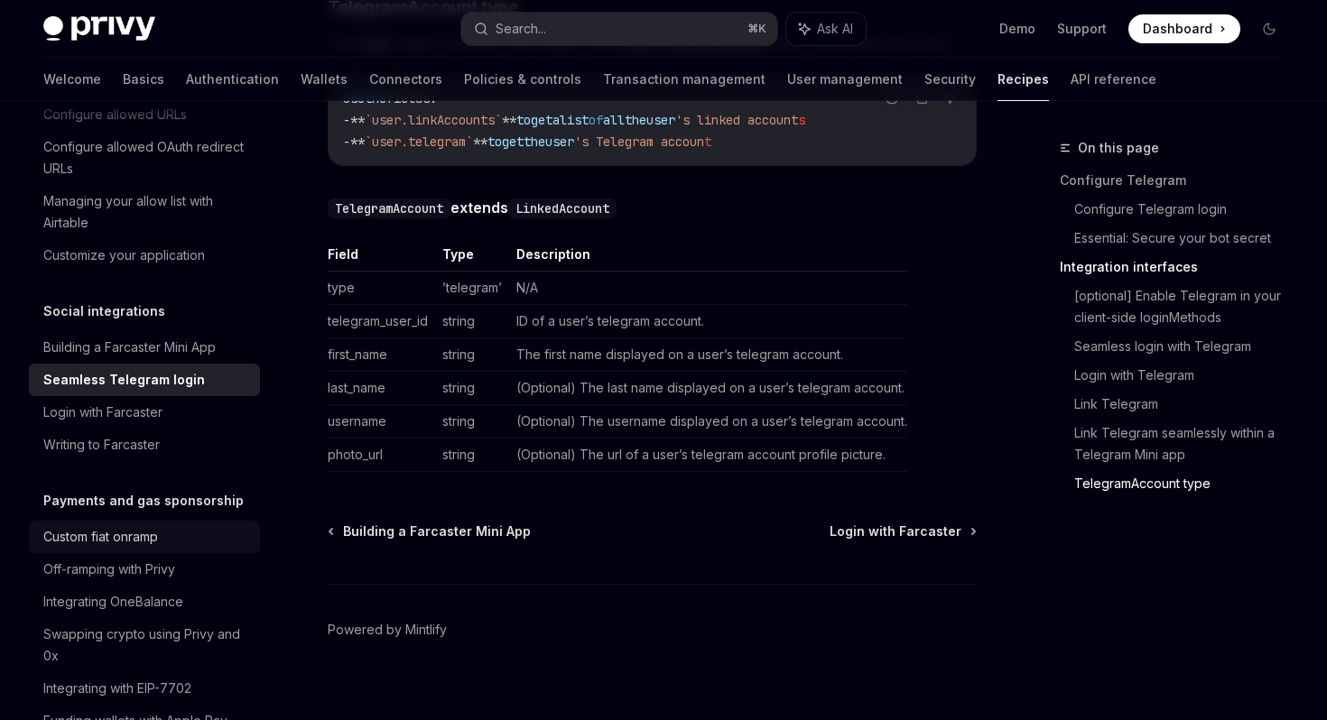
click at [125, 526] on div "Custom fiat onramp" at bounding box center [100, 537] width 115 height 22
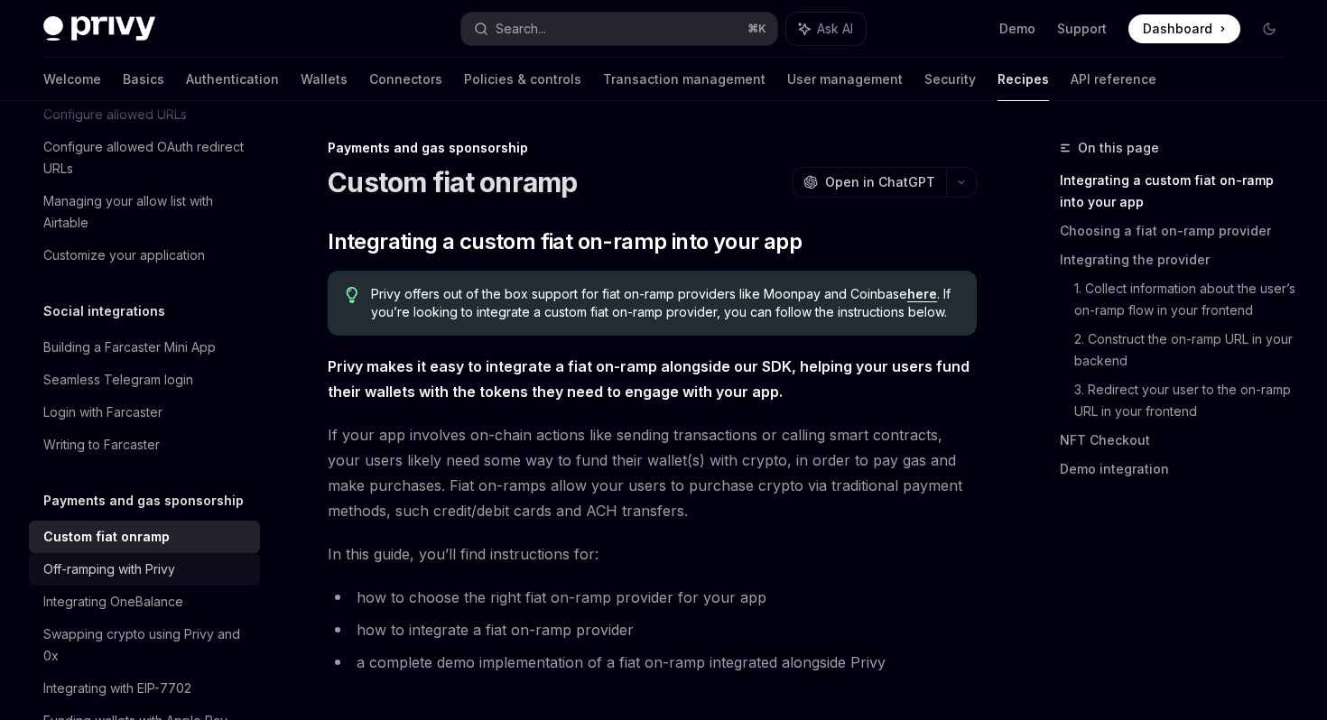
click at [134, 559] on div "Off-ramping with Privy" at bounding box center [109, 570] width 132 height 22
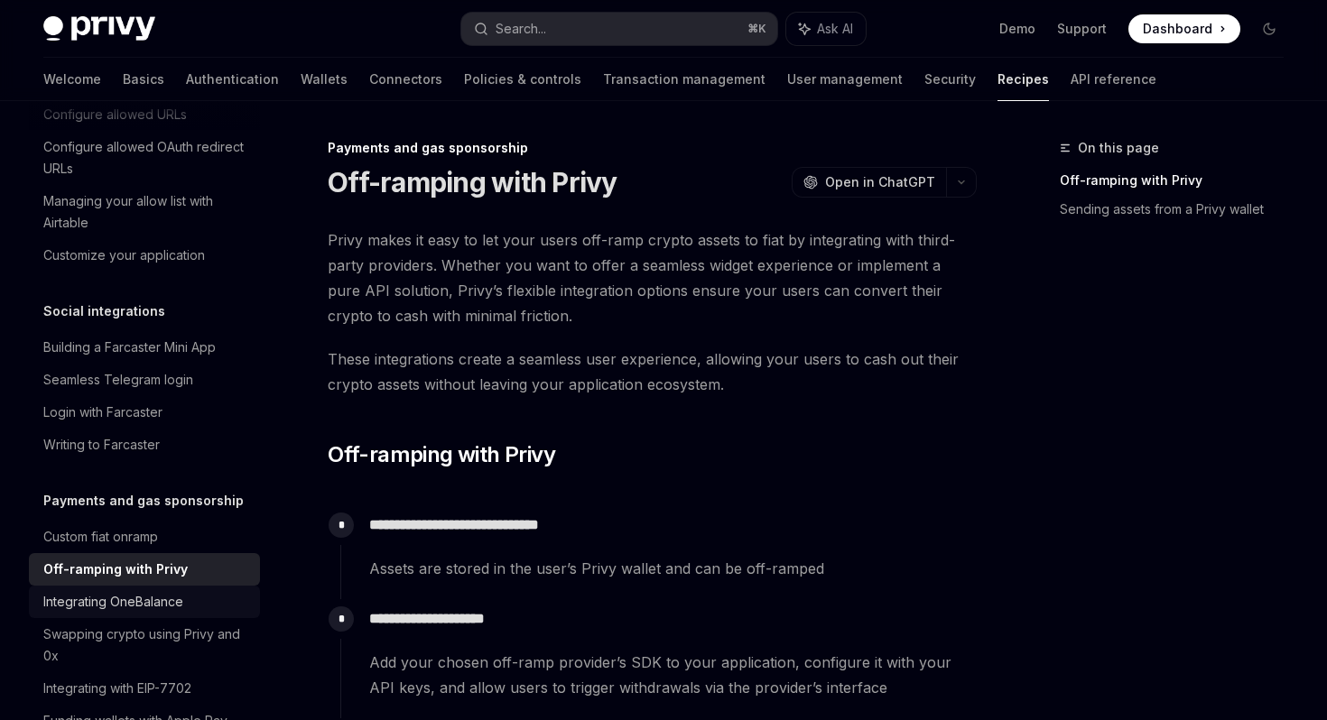
click at [135, 591] on div "Integrating OneBalance" at bounding box center [113, 602] width 140 height 22
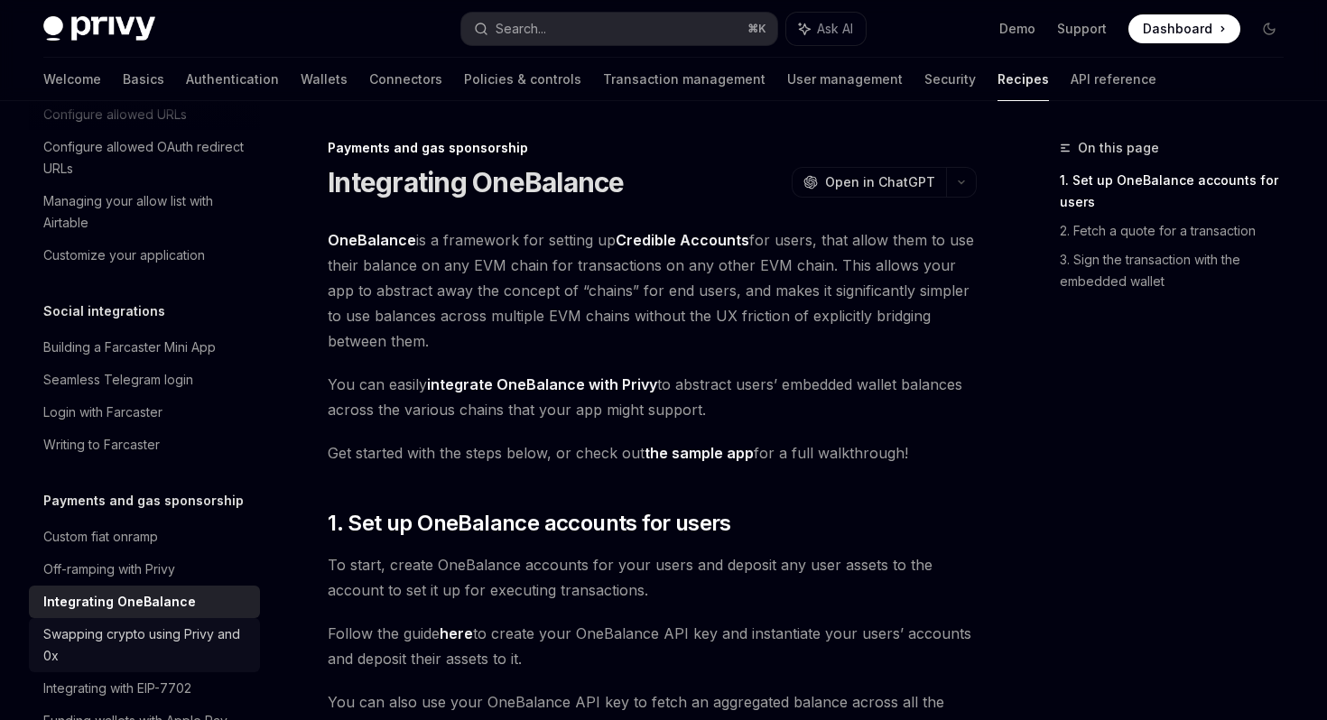
click at [140, 624] on div "Swapping crypto using Privy and 0x" at bounding box center [146, 645] width 206 height 43
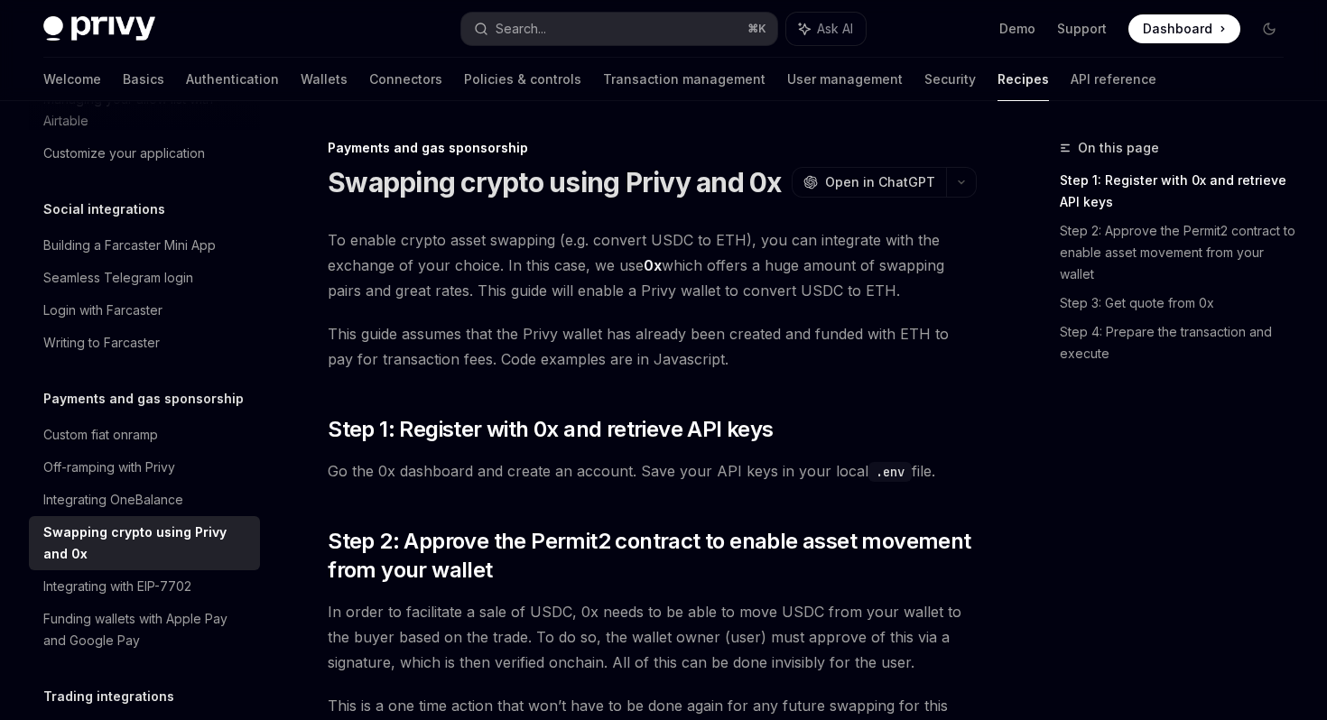
scroll to position [1351, 0]
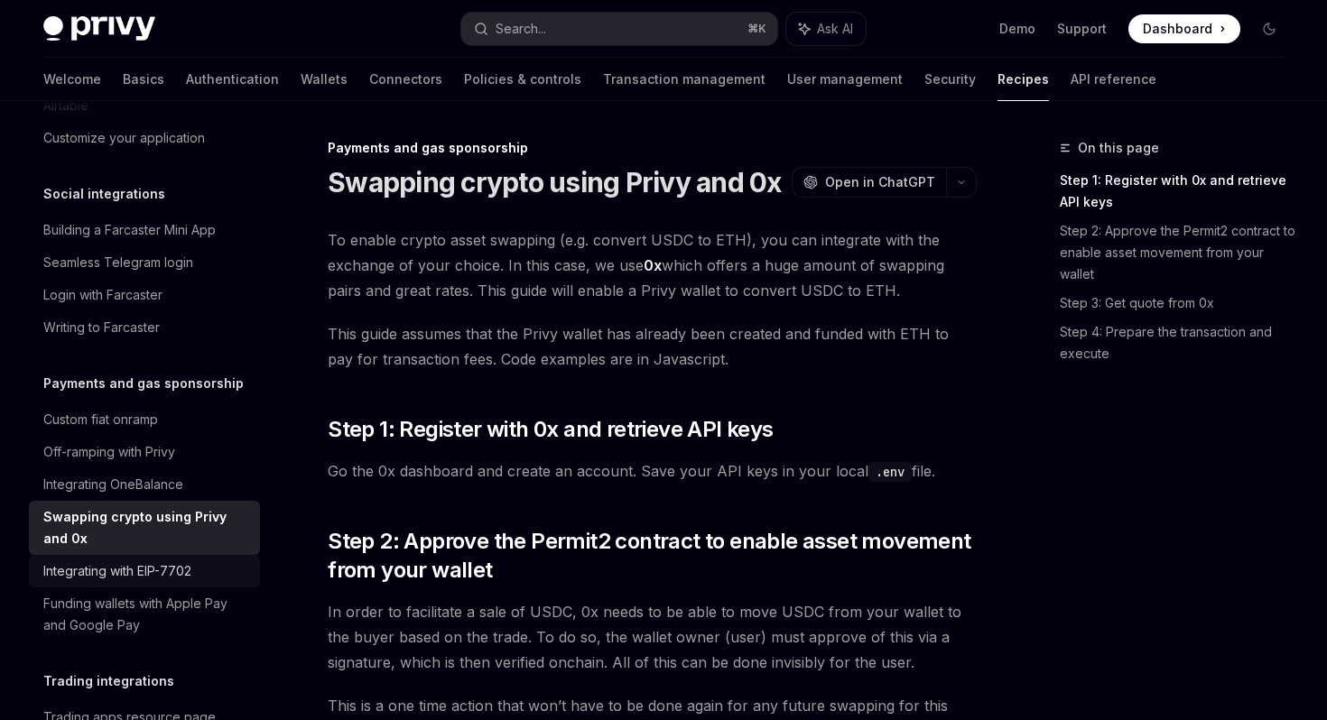
click at [174, 561] on div "Integrating with EIP-7702" at bounding box center [117, 572] width 148 height 22
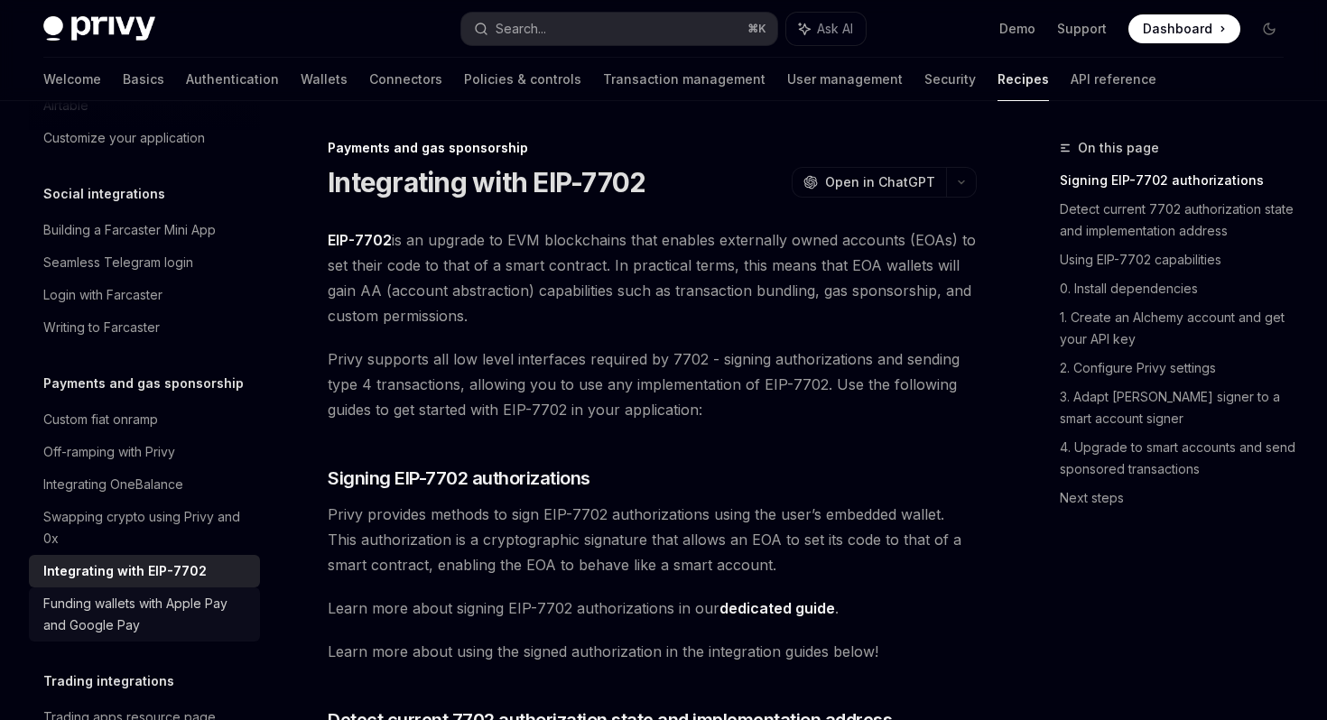
click at [168, 593] on div "Funding wallets with Apple Pay and Google Pay" at bounding box center [146, 614] width 206 height 43
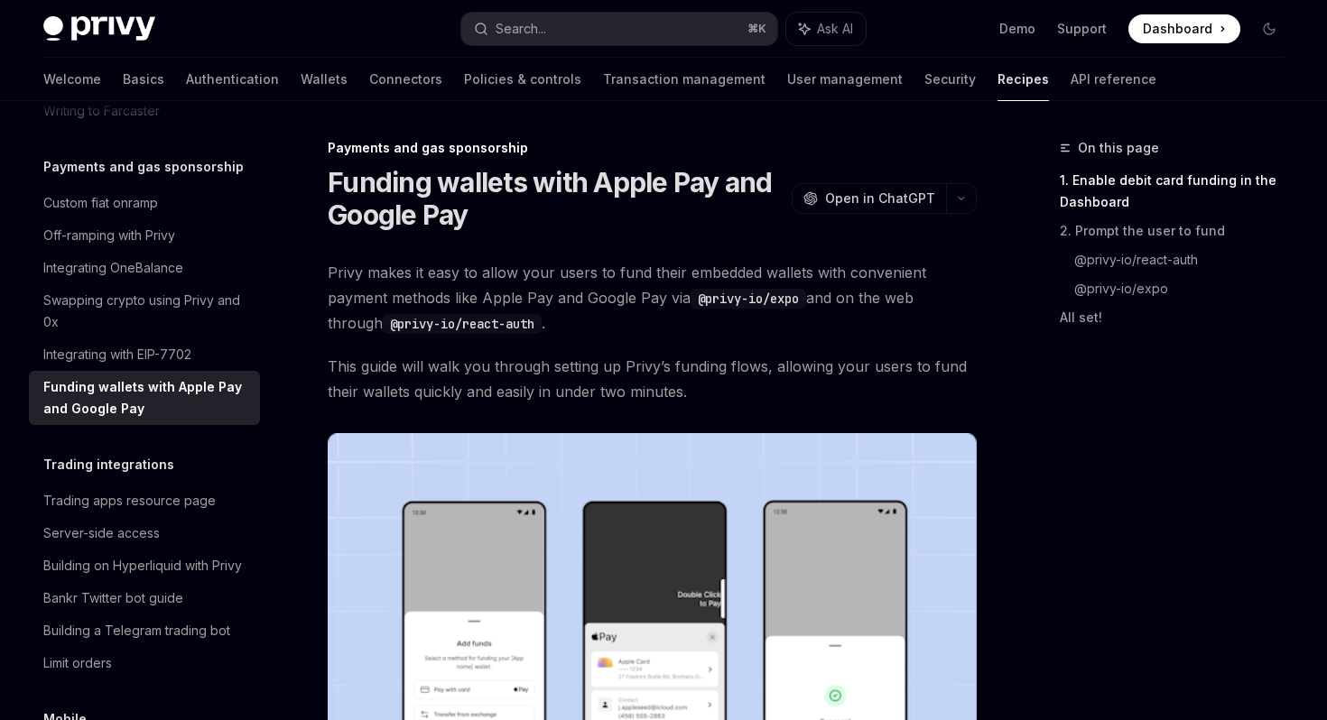
scroll to position [1576, 0]
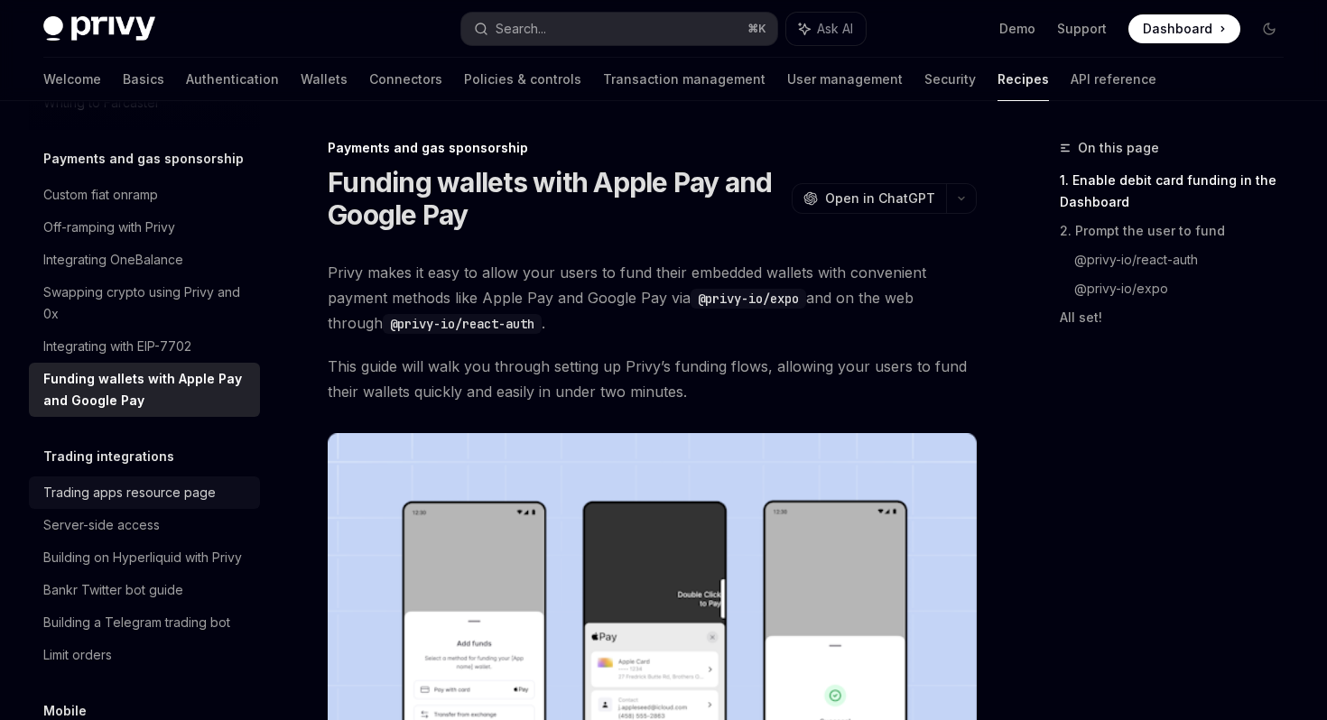
click at [200, 482] on div "Trading apps resource page" at bounding box center [129, 493] width 172 height 22
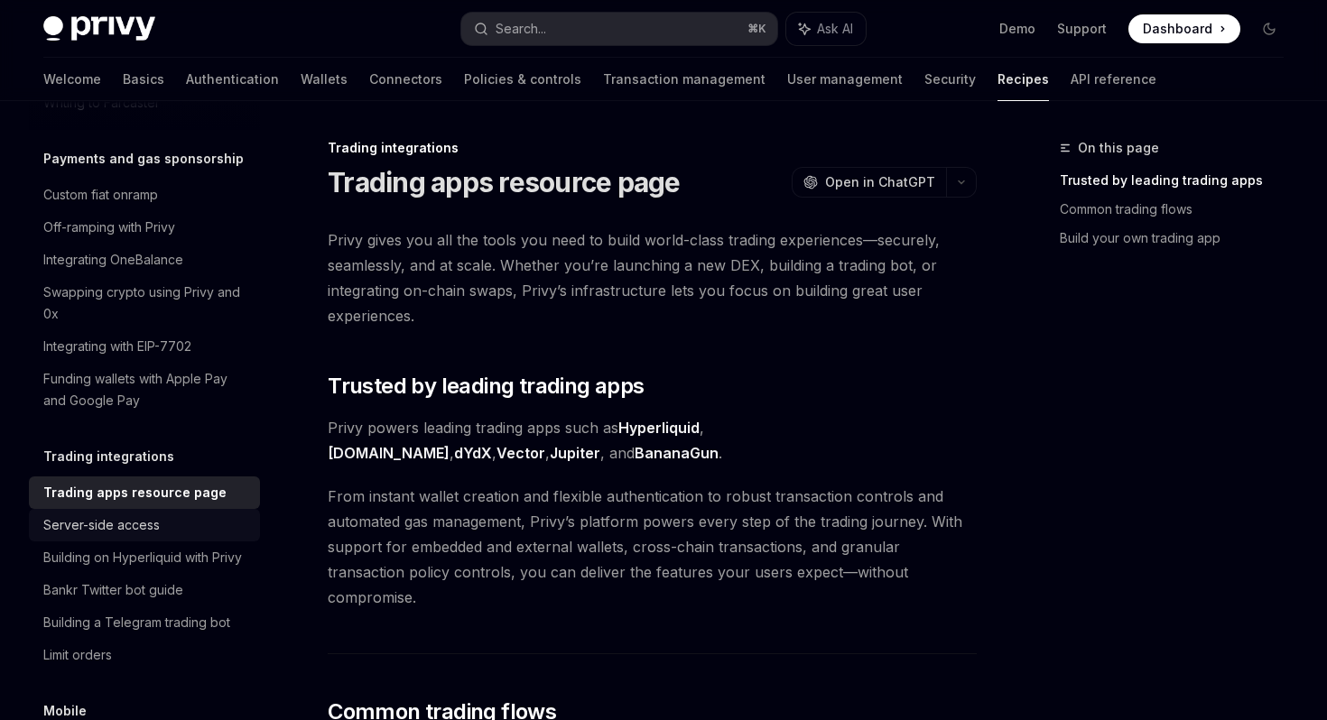
click at [181, 514] on div "Server-side access" at bounding box center [146, 525] width 206 height 22
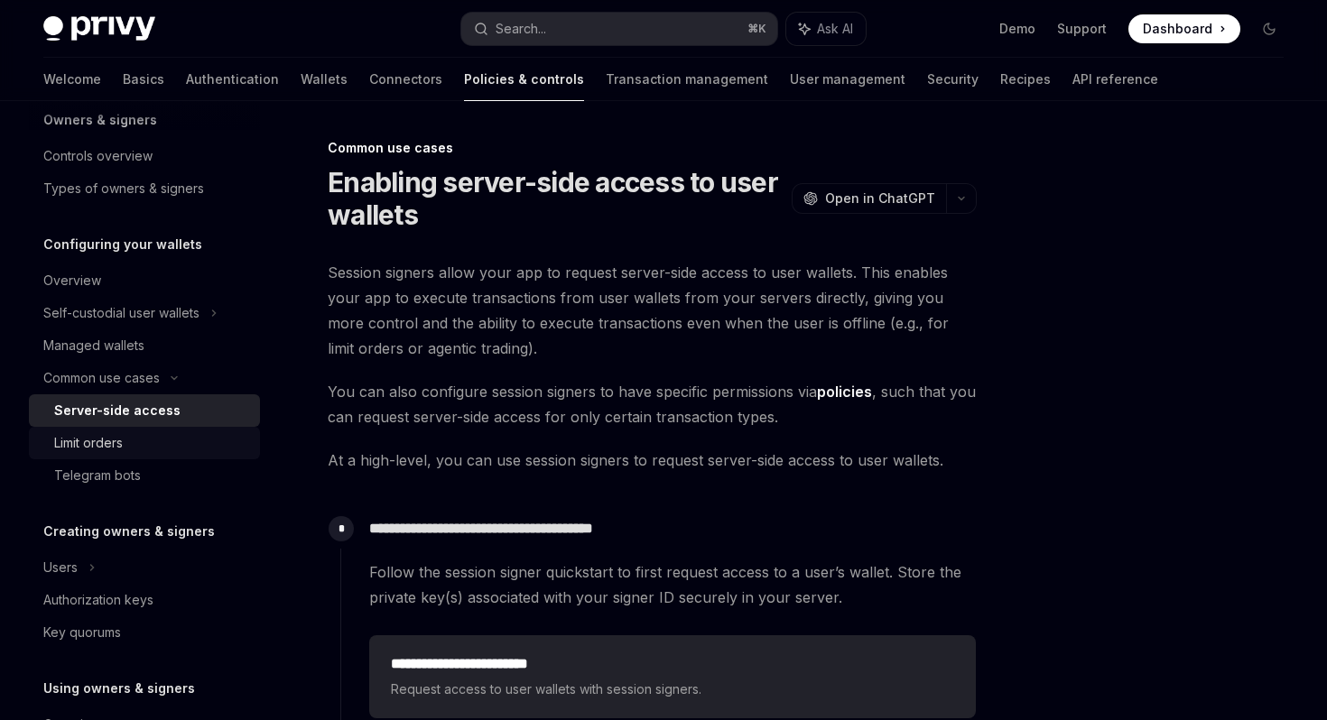
click at [174, 441] on div "Limit orders" at bounding box center [151, 443] width 195 height 22
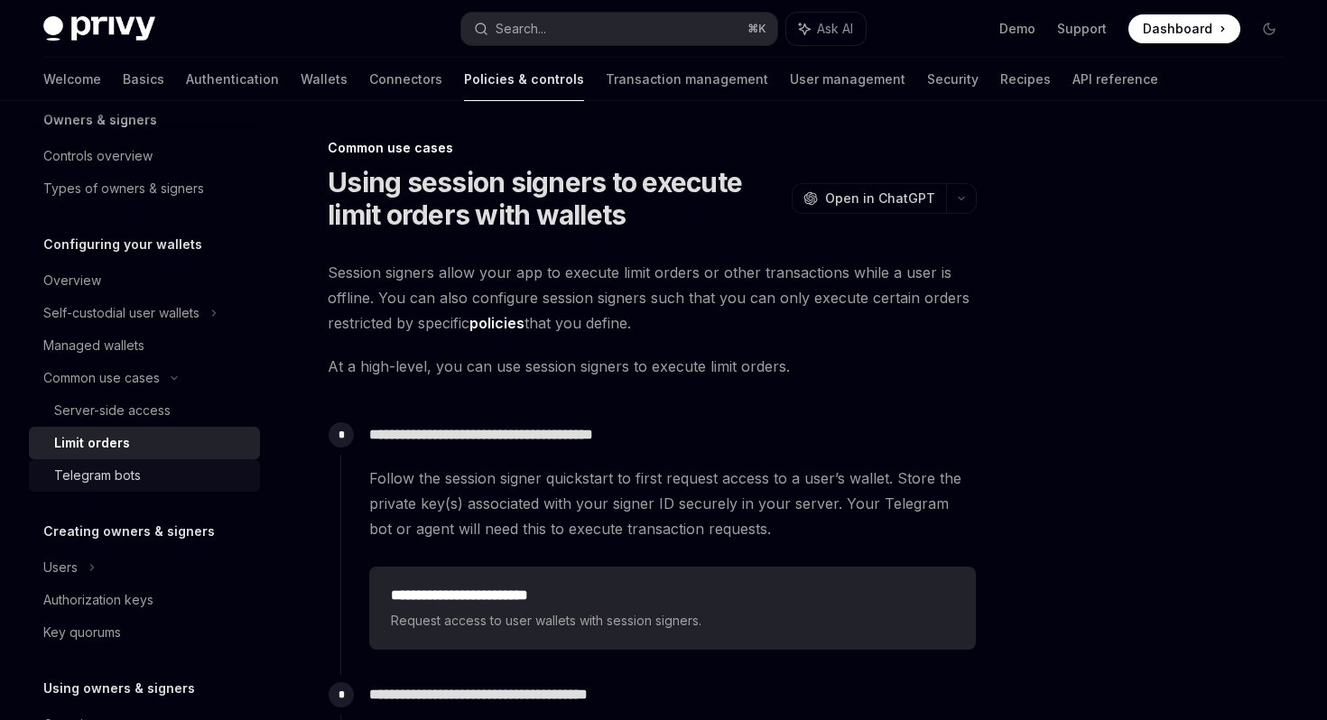
click at [168, 467] on div "Telegram bots" at bounding box center [151, 476] width 195 height 22
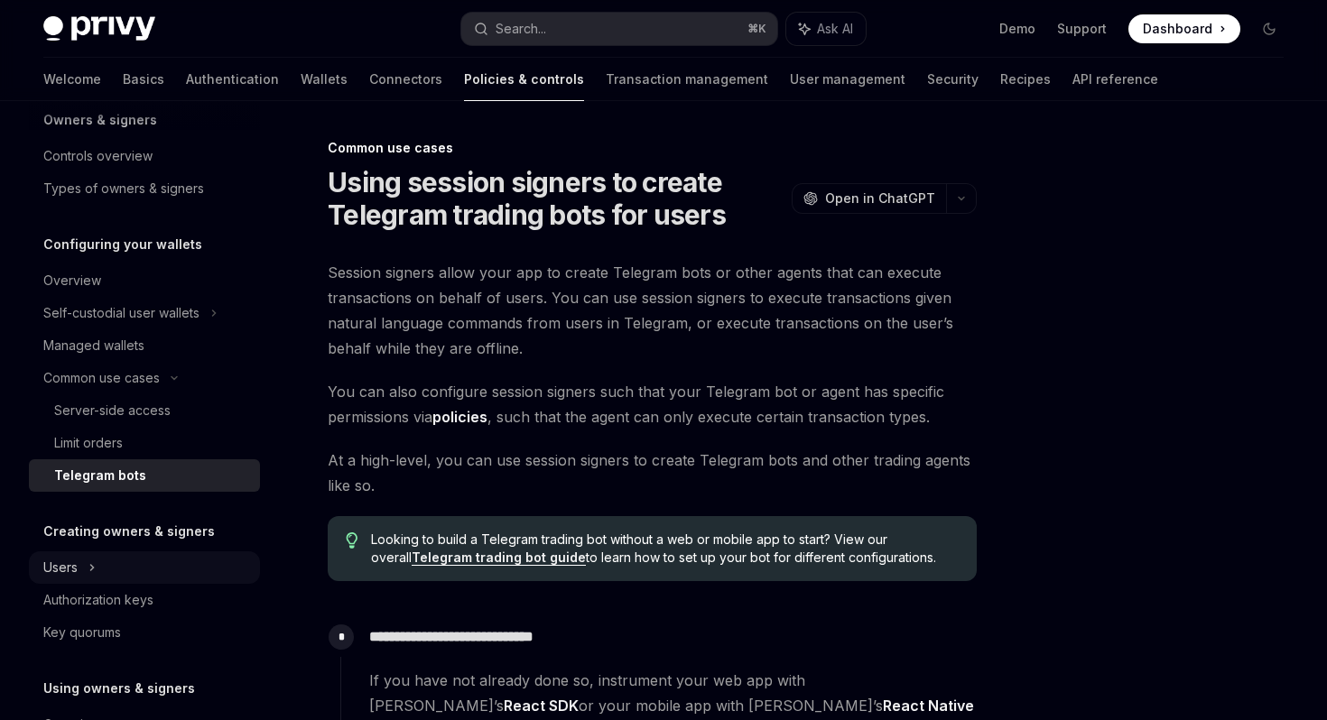
click at [164, 561] on div "Users" at bounding box center [144, 567] width 231 height 32
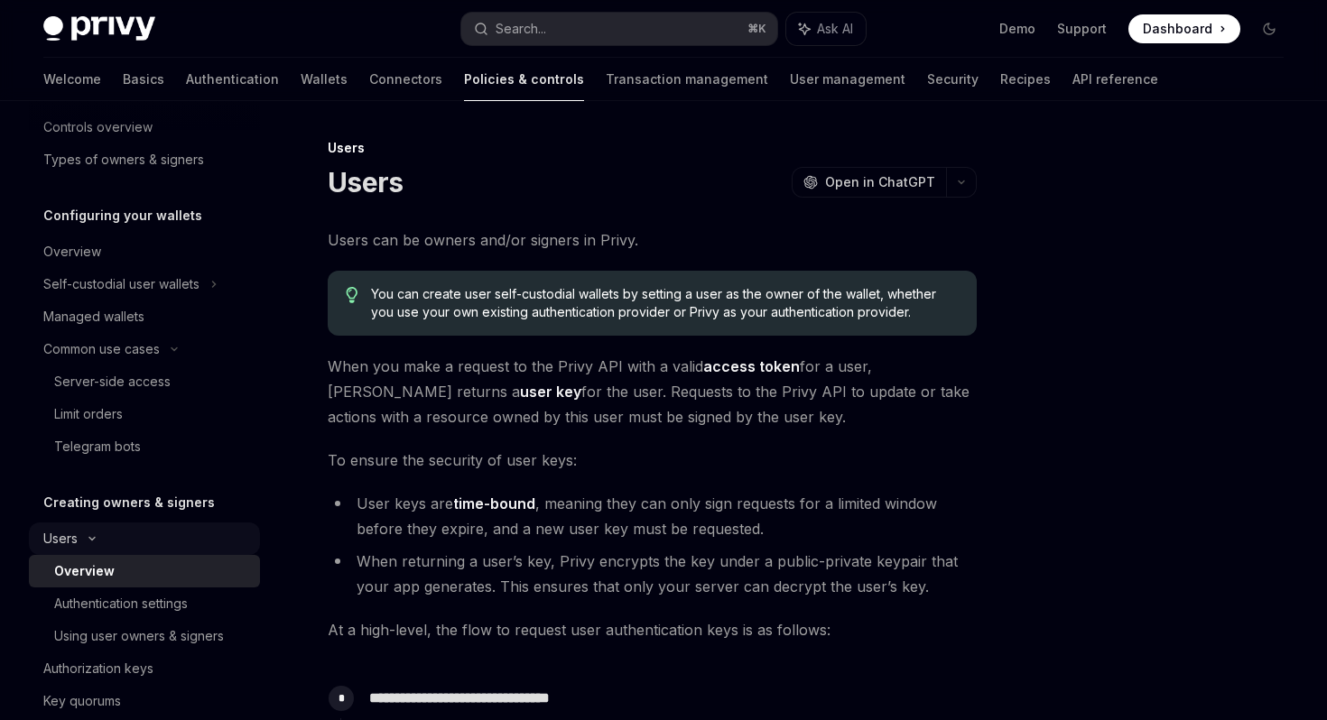
scroll to position [119, 0]
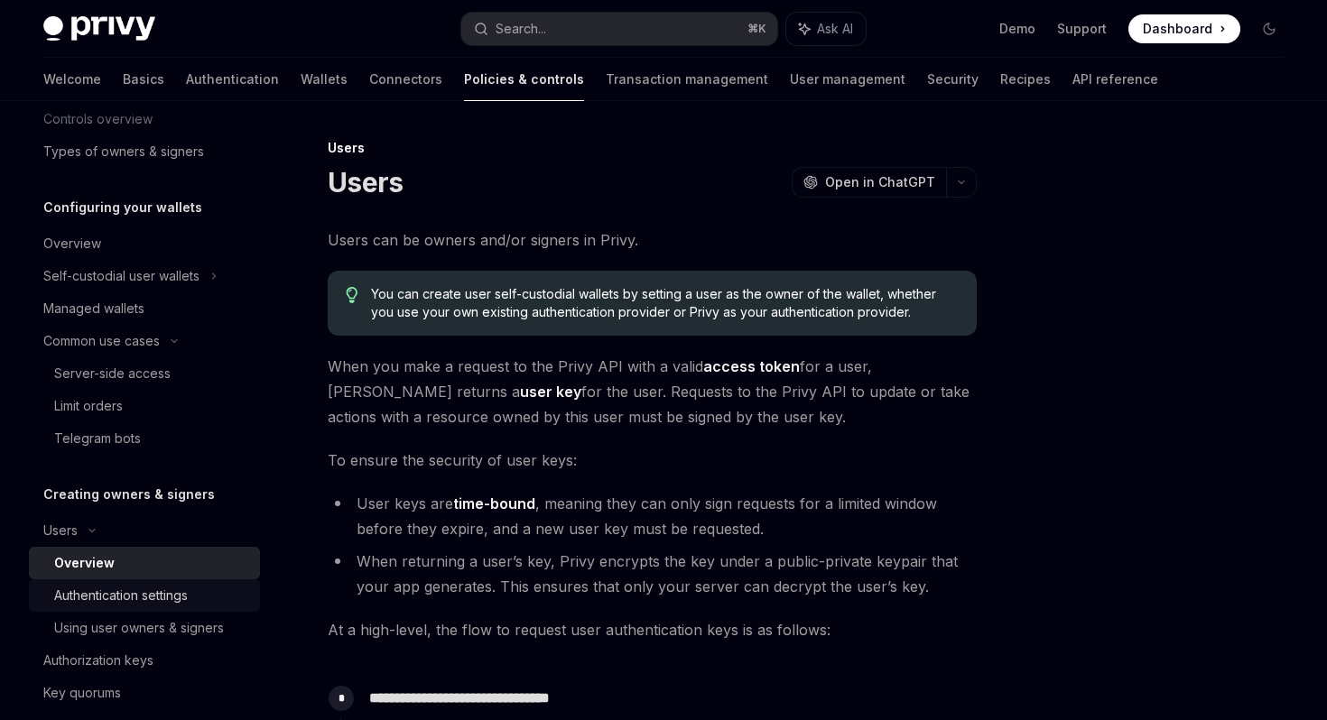
click at [161, 579] on link "Authentication settings" at bounding box center [144, 595] width 231 height 32
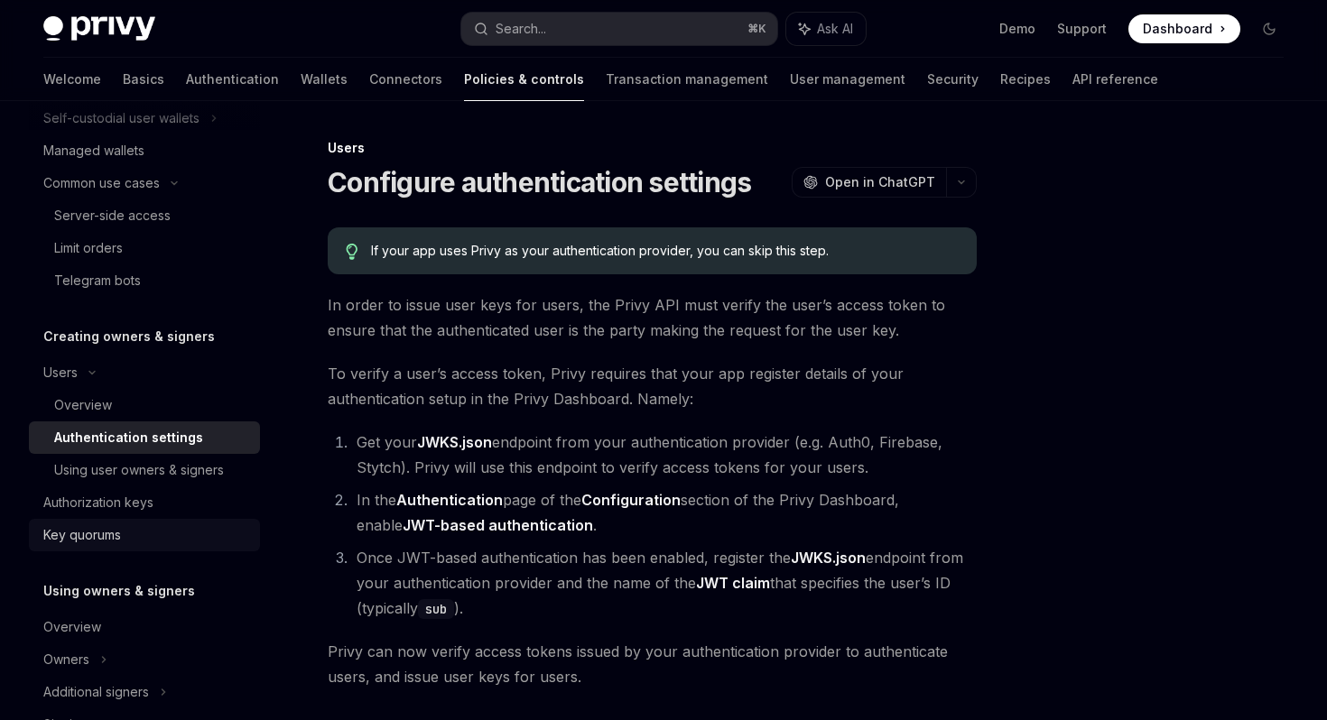
scroll to position [279, 0]
click at [193, 483] on link "Using user owners & signers" at bounding box center [144, 468] width 231 height 32
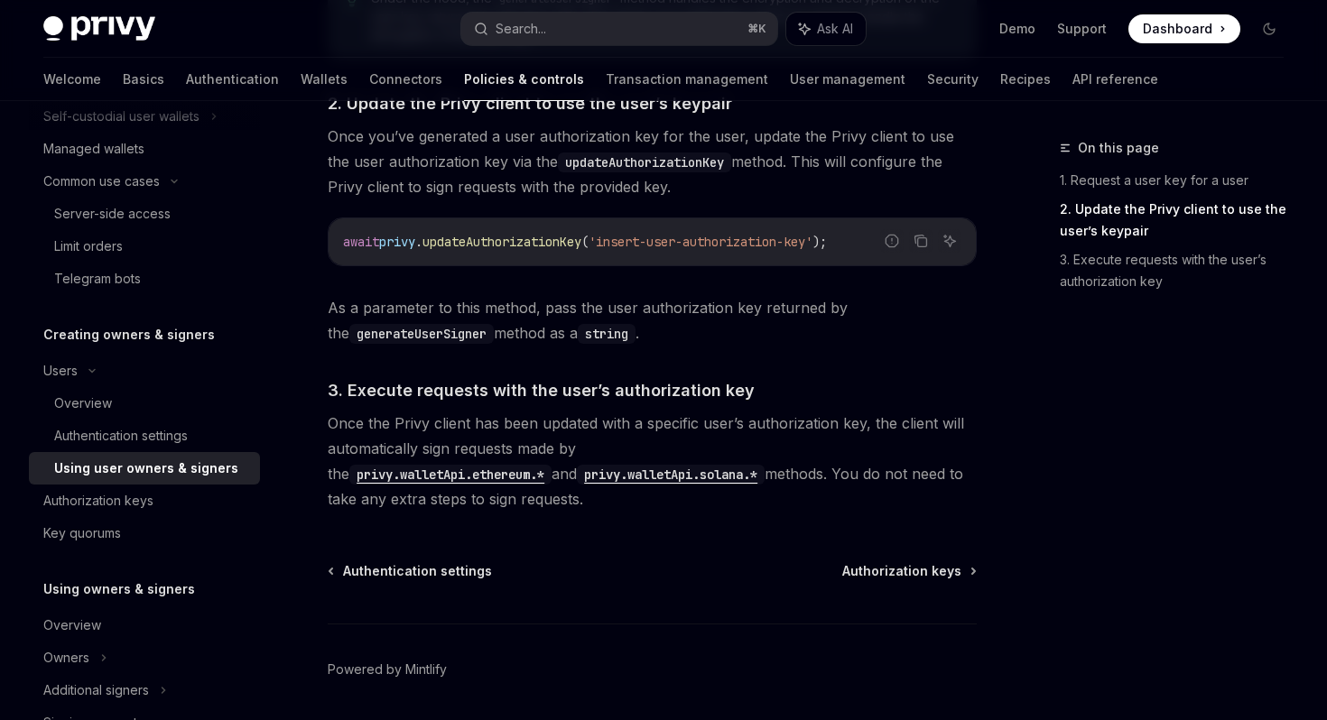
scroll to position [1417, 0]
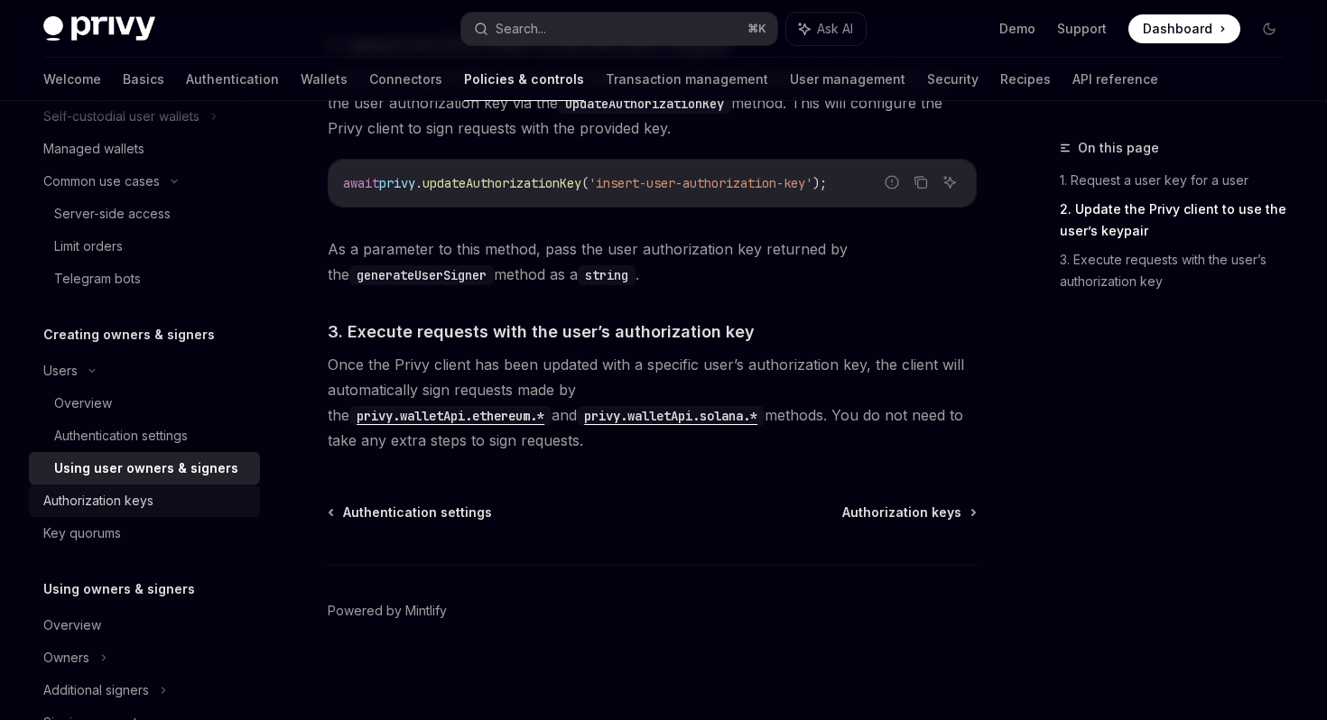
click at [171, 511] on div "Authorization keys" at bounding box center [146, 501] width 206 height 22
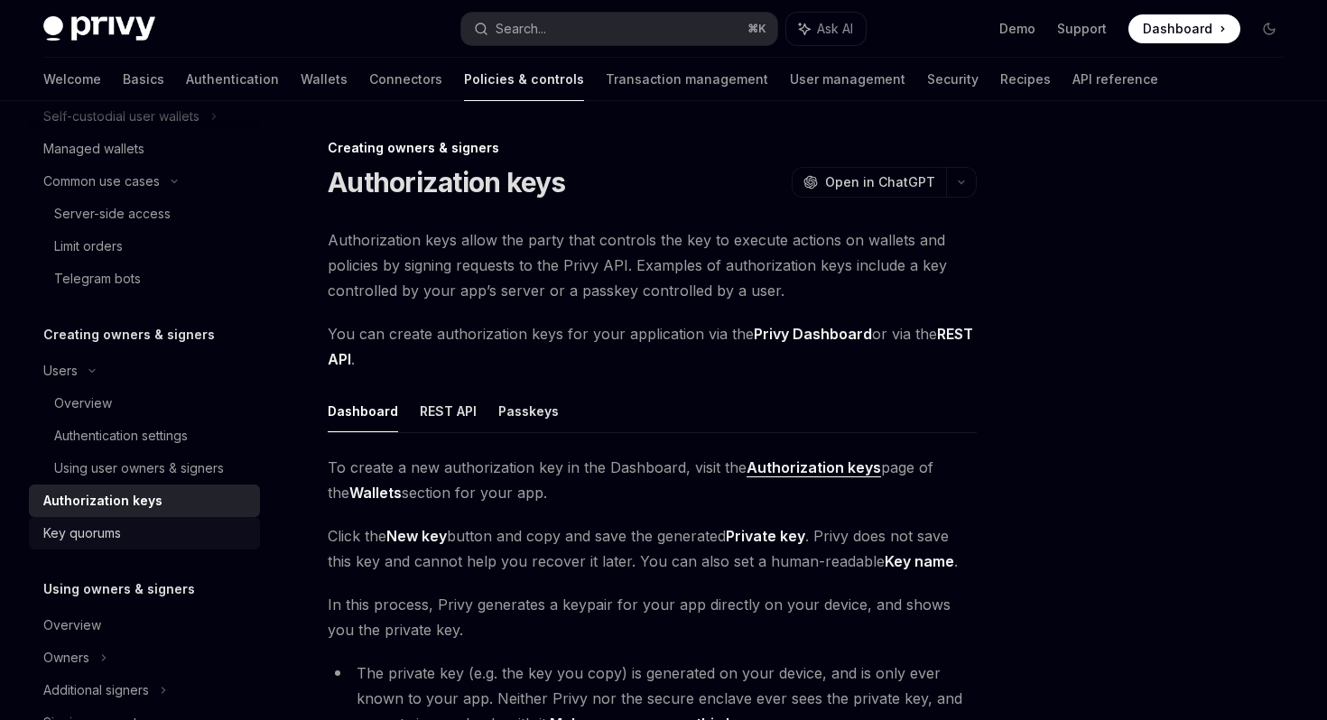
click at [149, 549] on link "Key quorums" at bounding box center [144, 533] width 231 height 32
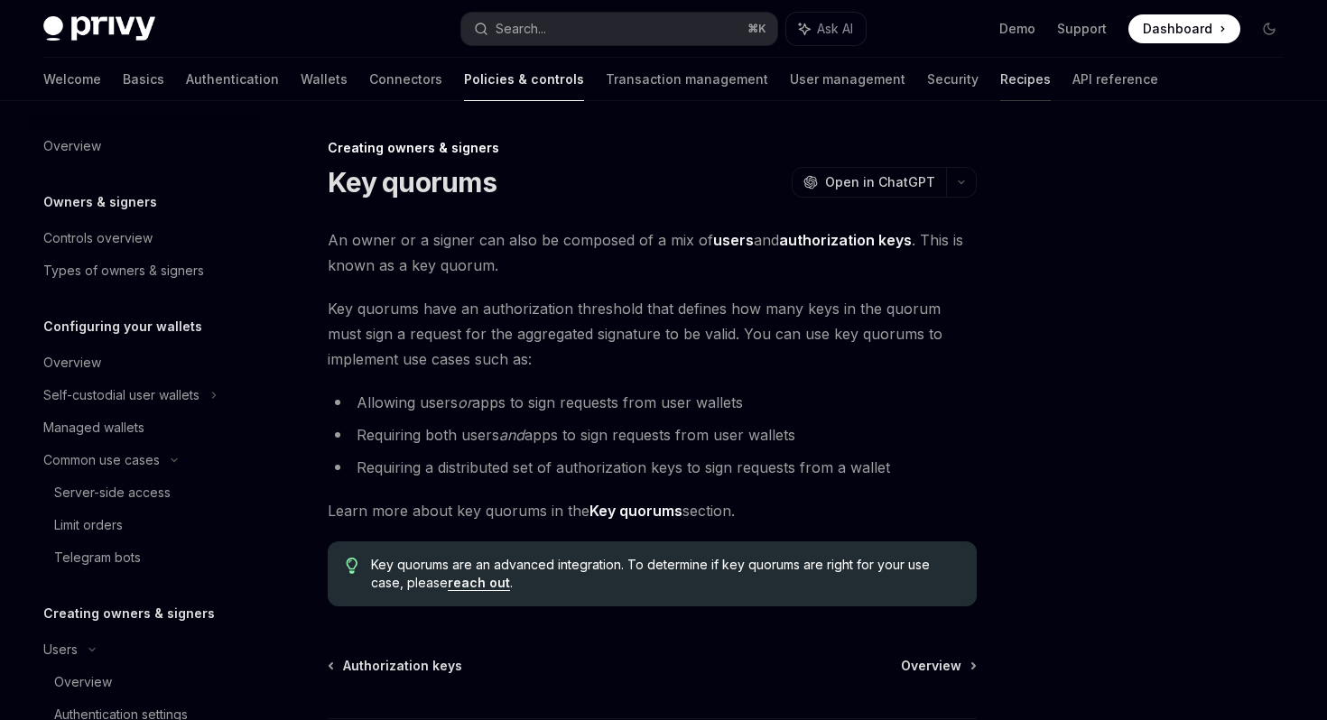
click at [1000, 79] on link "Recipes" at bounding box center [1025, 79] width 51 height 43
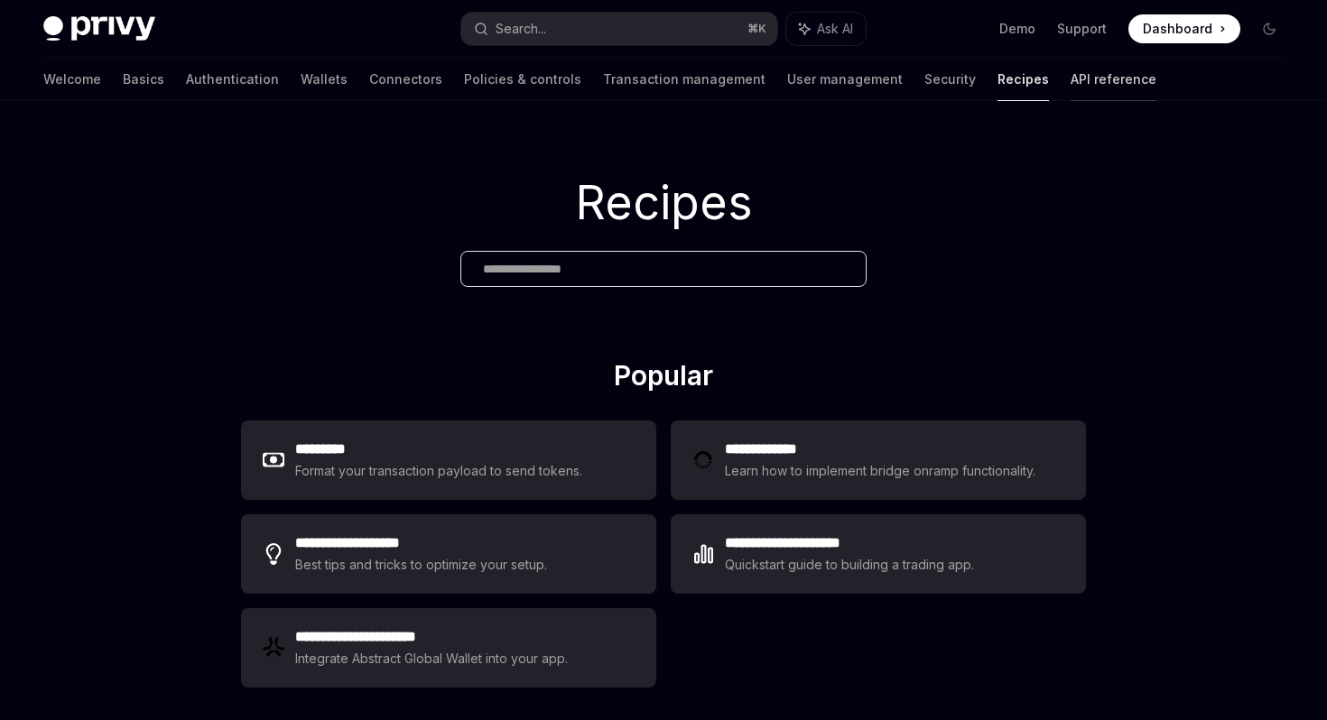
click at [1070, 73] on link "API reference" at bounding box center [1113, 79] width 86 height 43
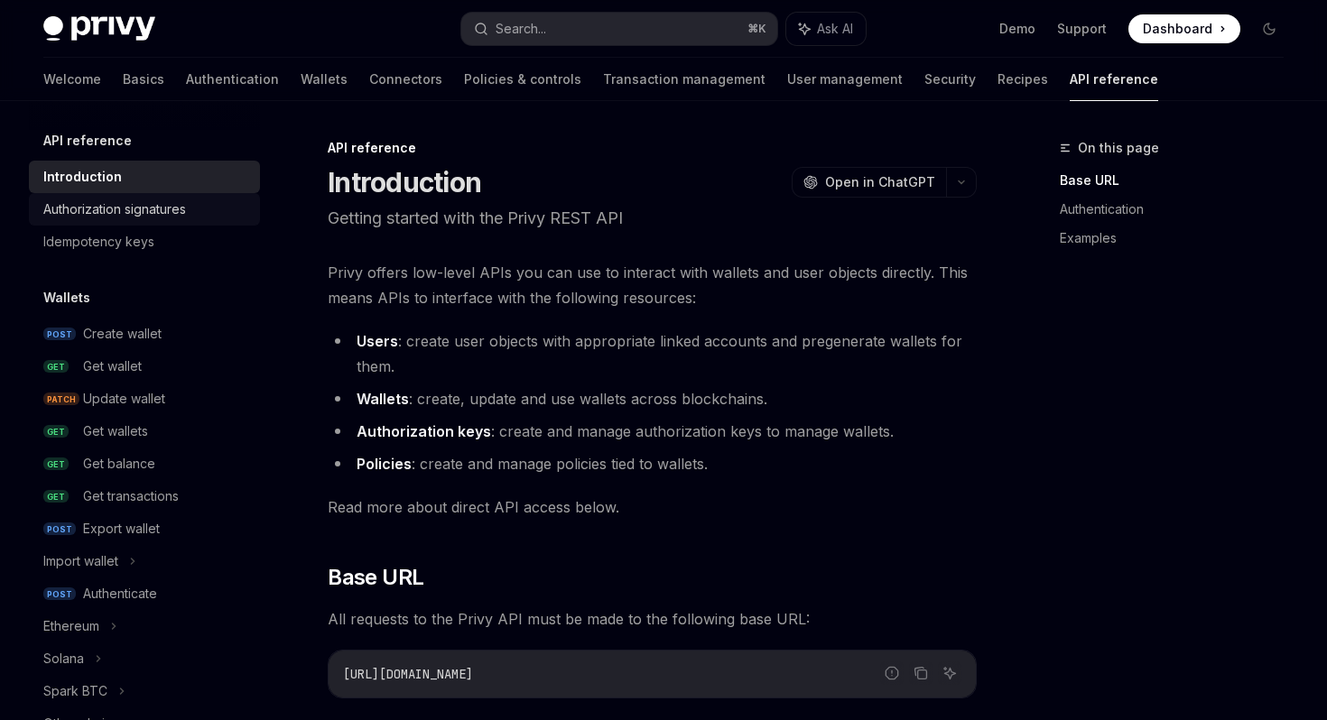
click at [193, 202] on div "Authorization signatures" at bounding box center [146, 210] width 206 height 22
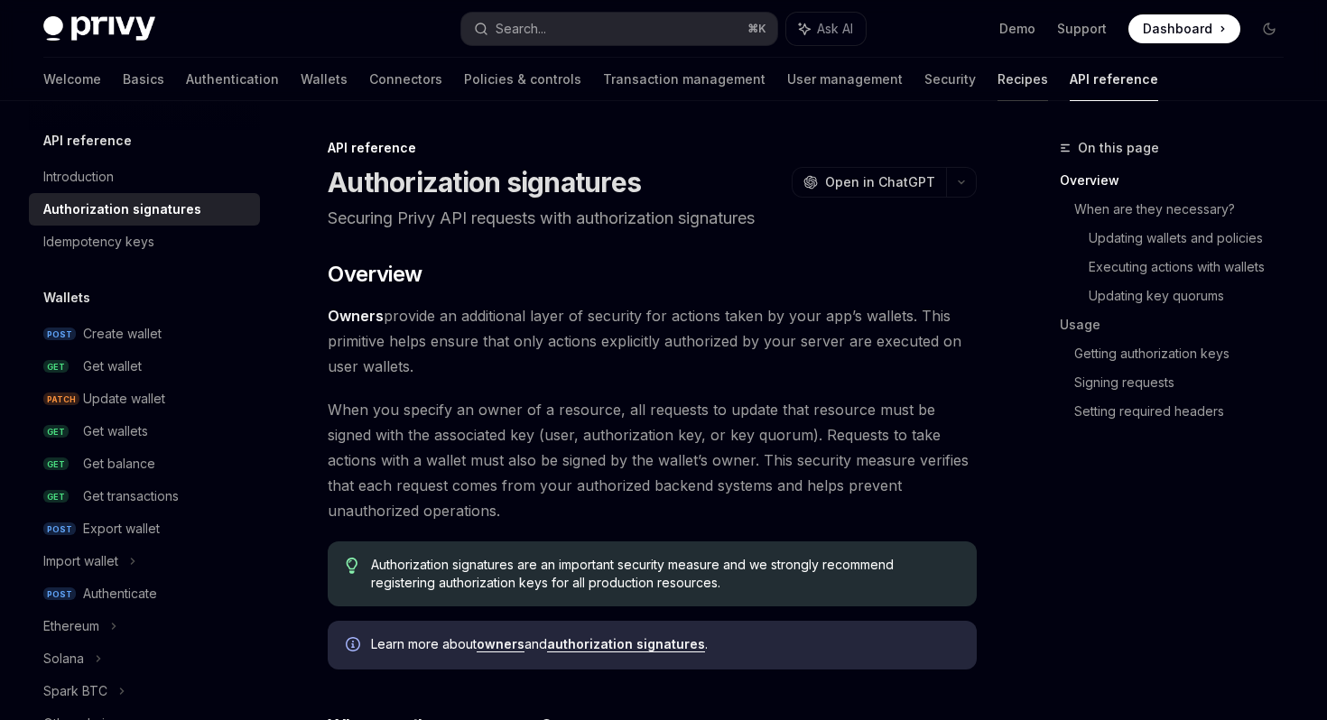
click at [997, 82] on link "Recipes" at bounding box center [1022, 79] width 51 height 43
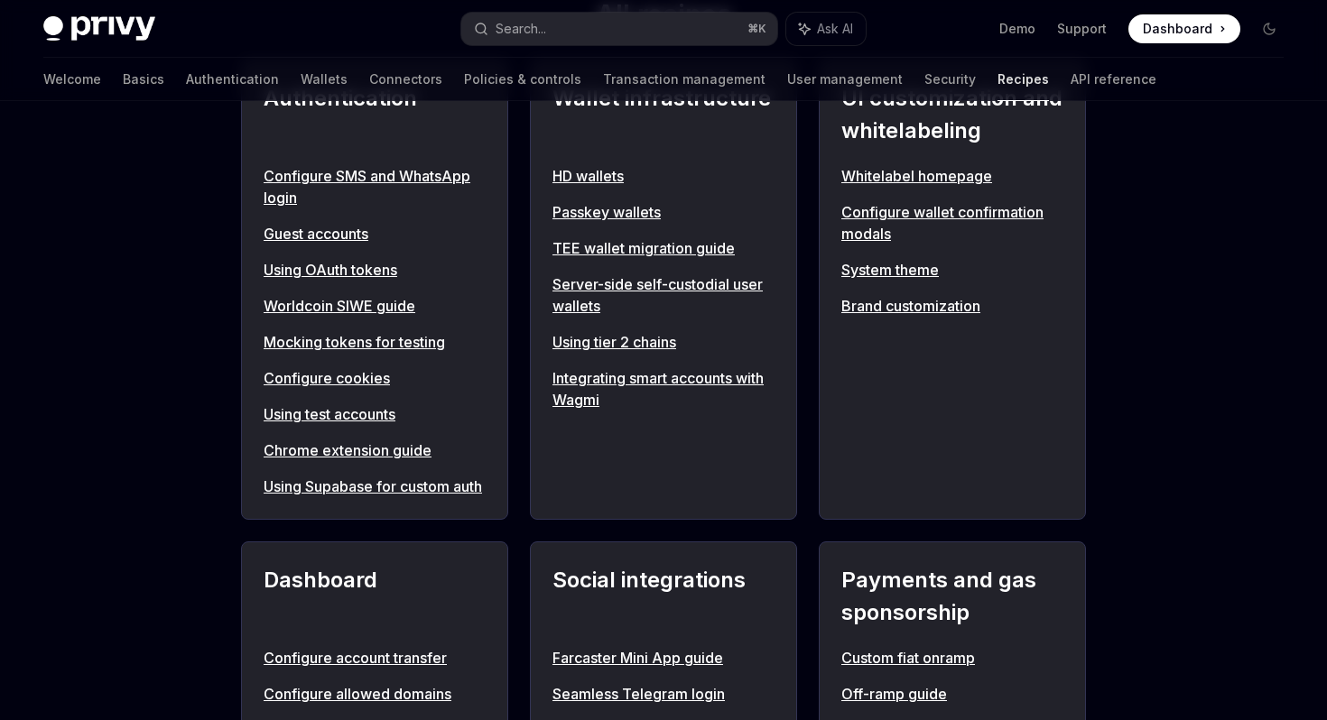
scroll to position [737, 0]
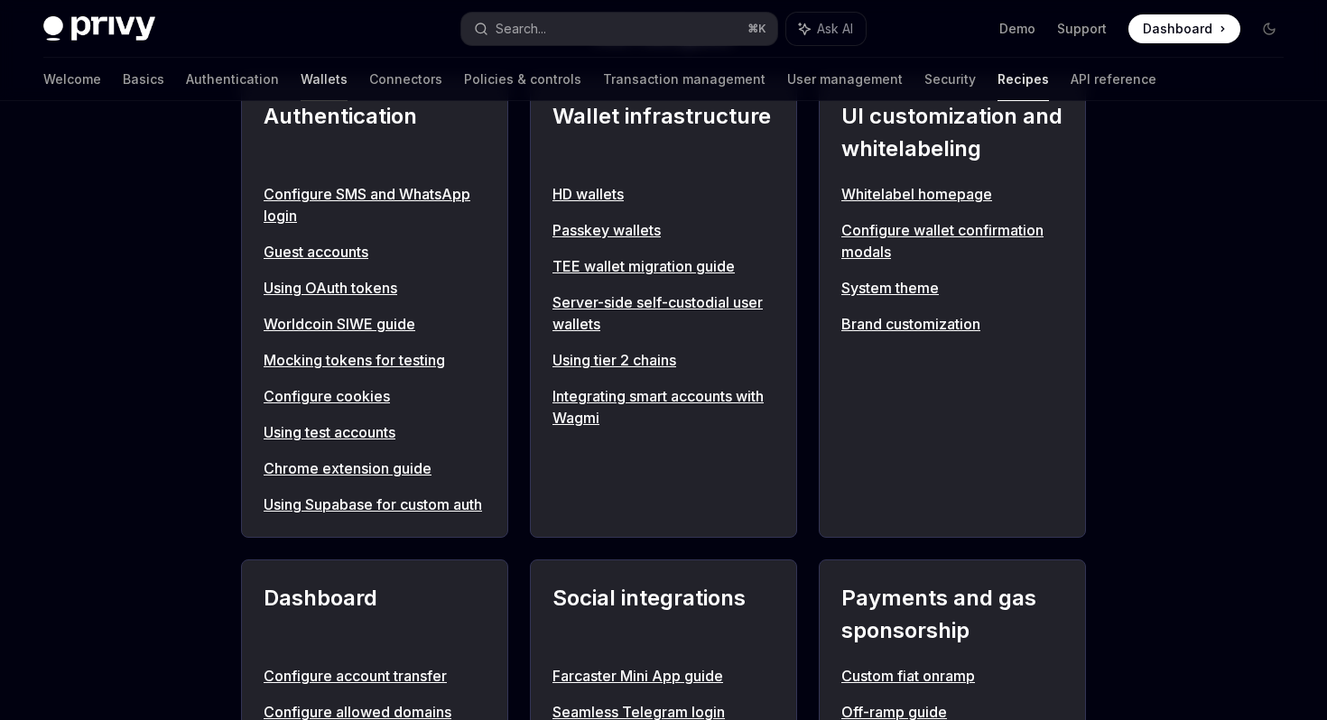
click at [301, 68] on link "Wallets" at bounding box center [324, 79] width 47 height 43
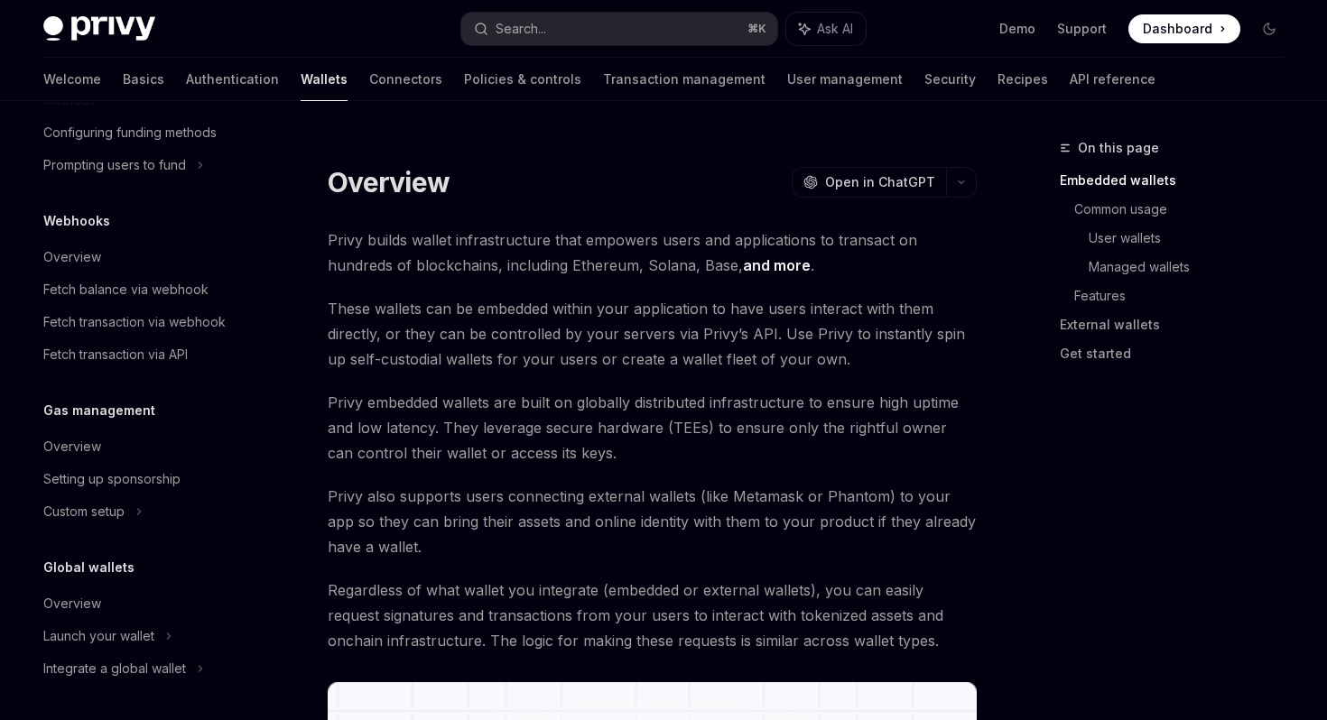
scroll to position [830, 0]
click at [123, 70] on link "Basics" at bounding box center [144, 79] width 42 height 43
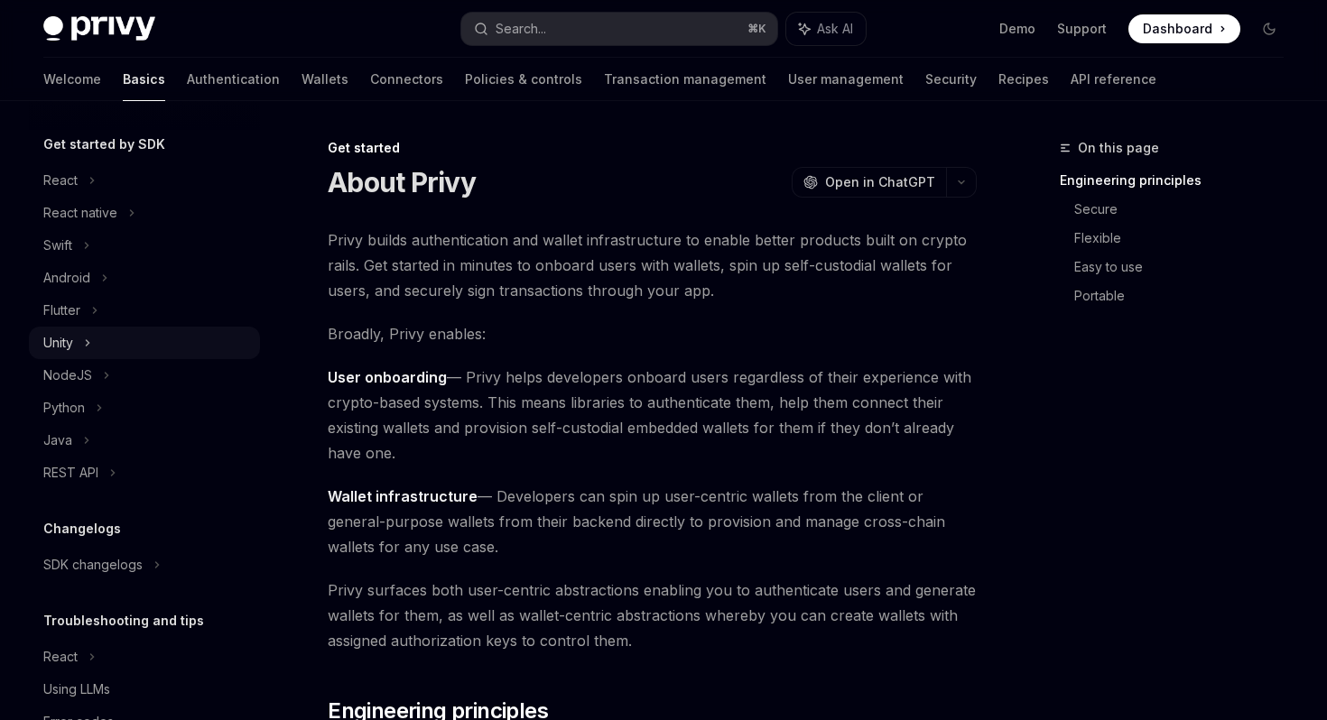
scroll to position [193, 0]
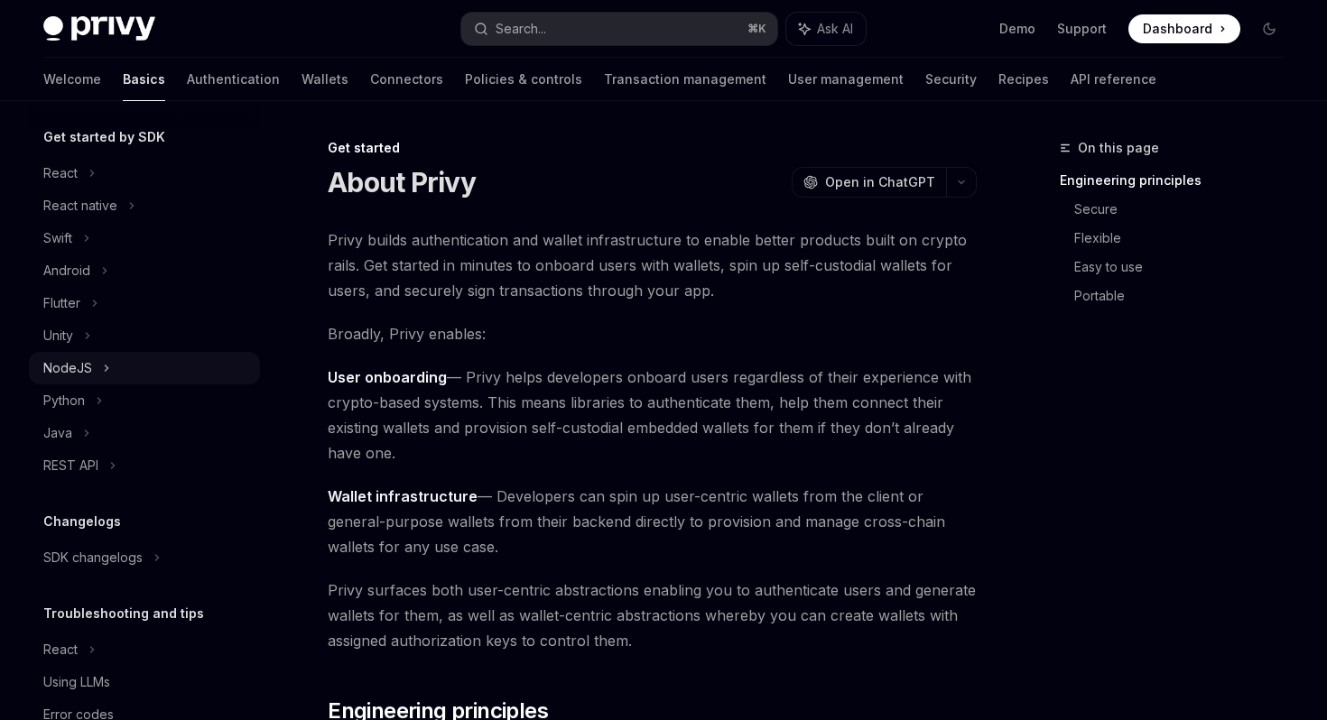
click at [109, 374] on div "NodeJS" at bounding box center [144, 368] width 231 height 32
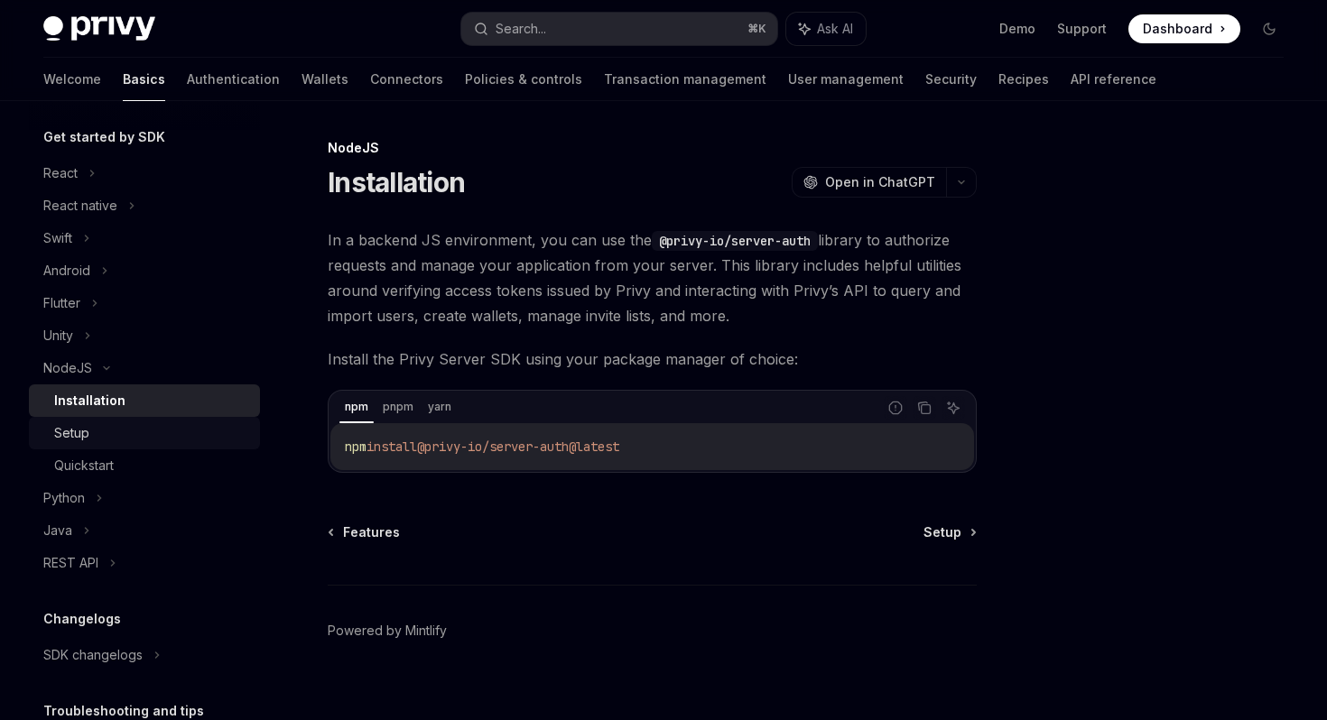
click at [106, 449] on link "Setup" at bounding box center [144, 433] width 231 height 32
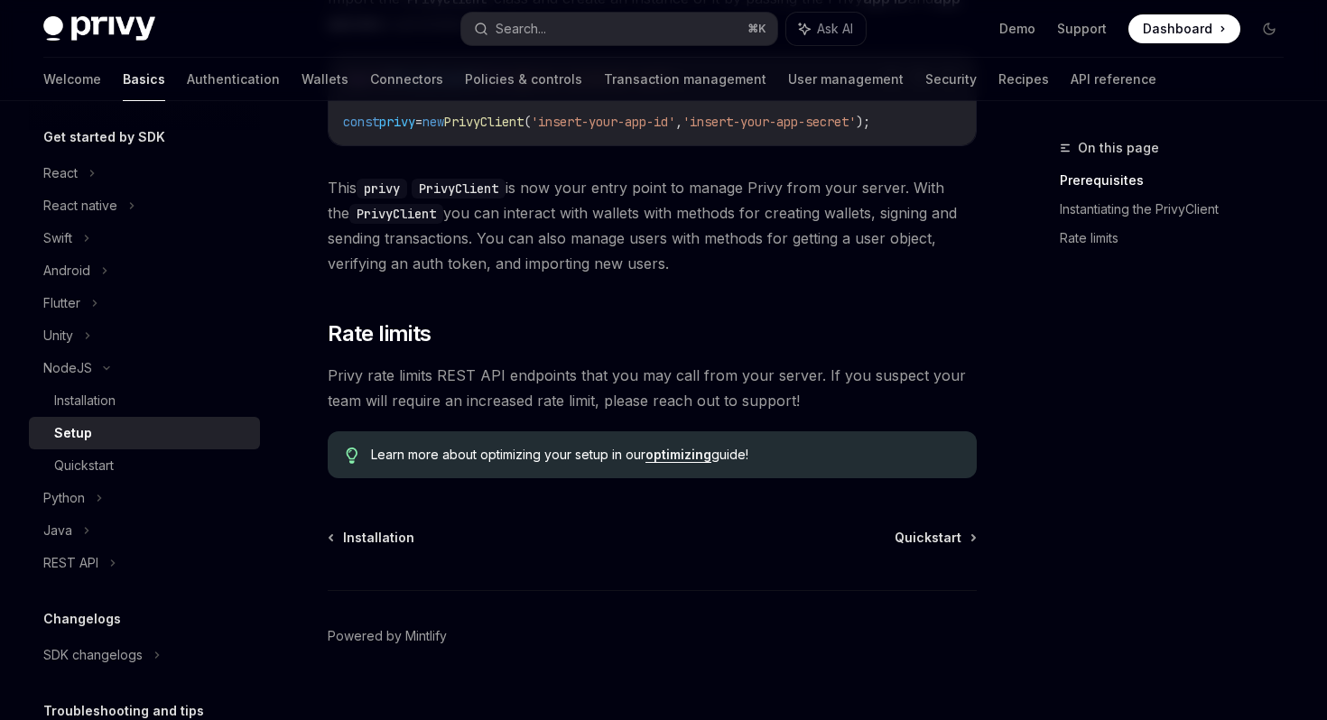
scroll to position [506, 0]
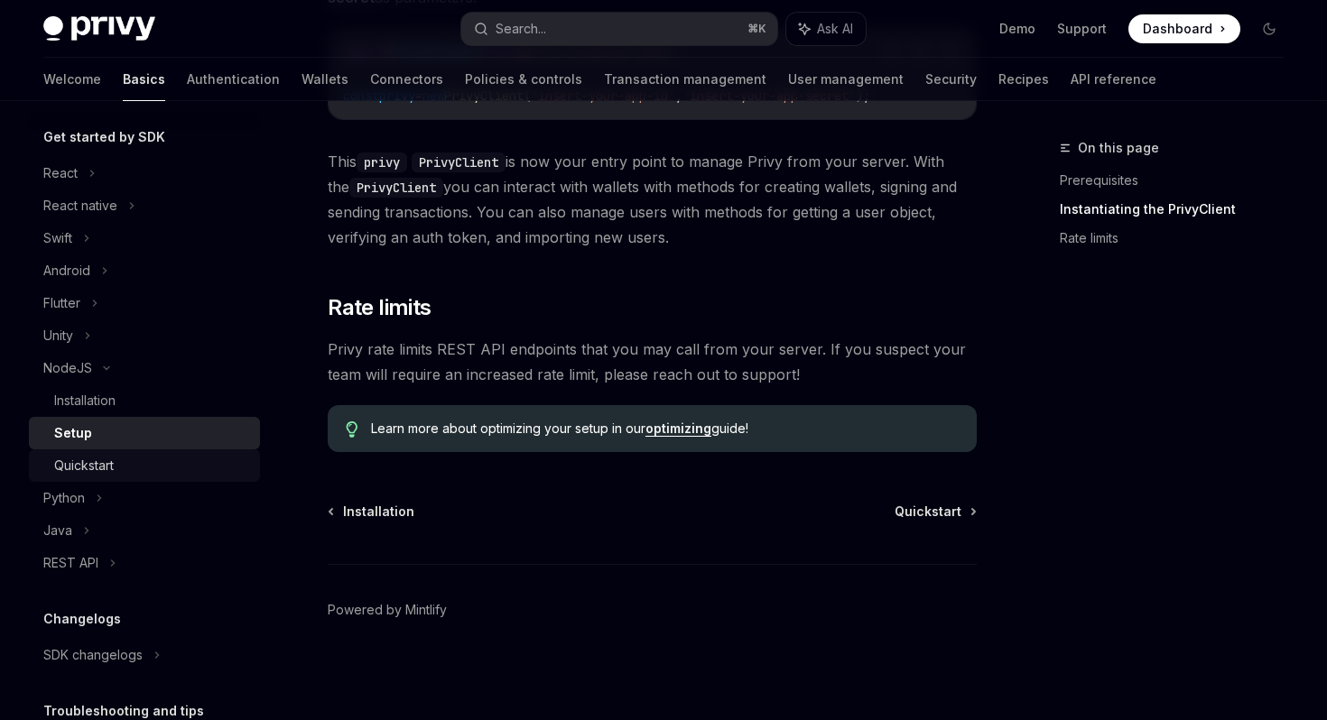
click at [156, 472] on div "Quickstart" at bounding box center [151, 466] width 195 height 22
type textarea "*"
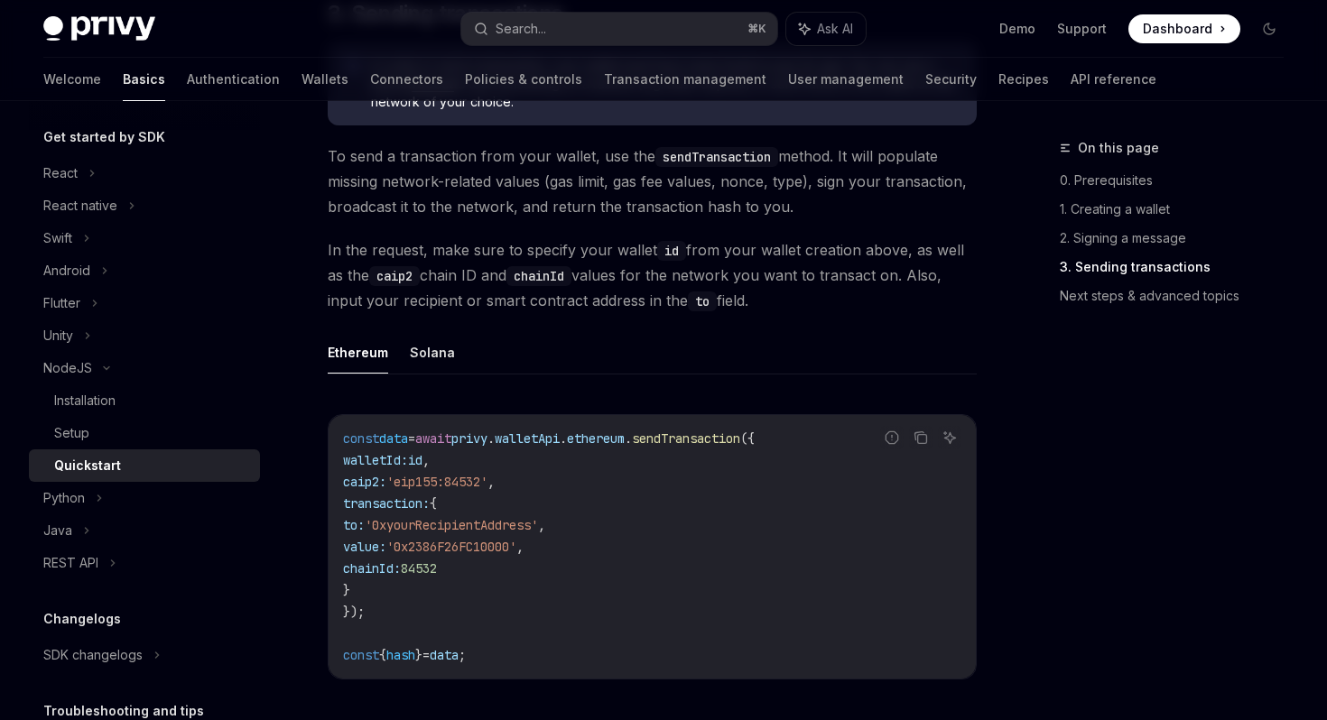
scroll to position [1266, 0]
copy span "walletId: id ,"
drag, startPoint x: 467, startPoint y: 466, endPoint x: 344, endPoint y: 462, distance: 122.8
click at [344, 462] on code "const data = await privy . walletApi . ethereum . sendTransaction ({ walletId: …" at bounding box center [652, 549] width 618 height 238
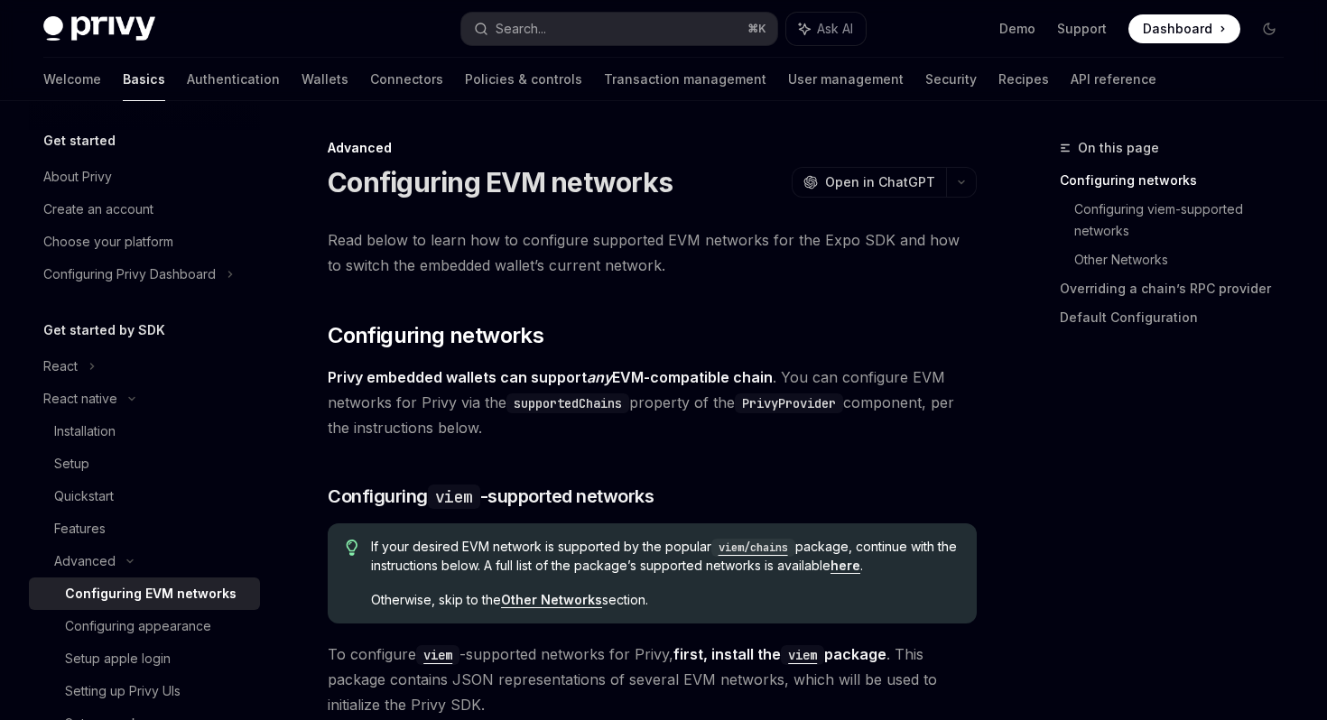
click at [1158, 23] on span "Dashboard" at bounding box center [1178, 29] width 70 height 18
